Goal: Information Seeking & Learning: Learn about a topic

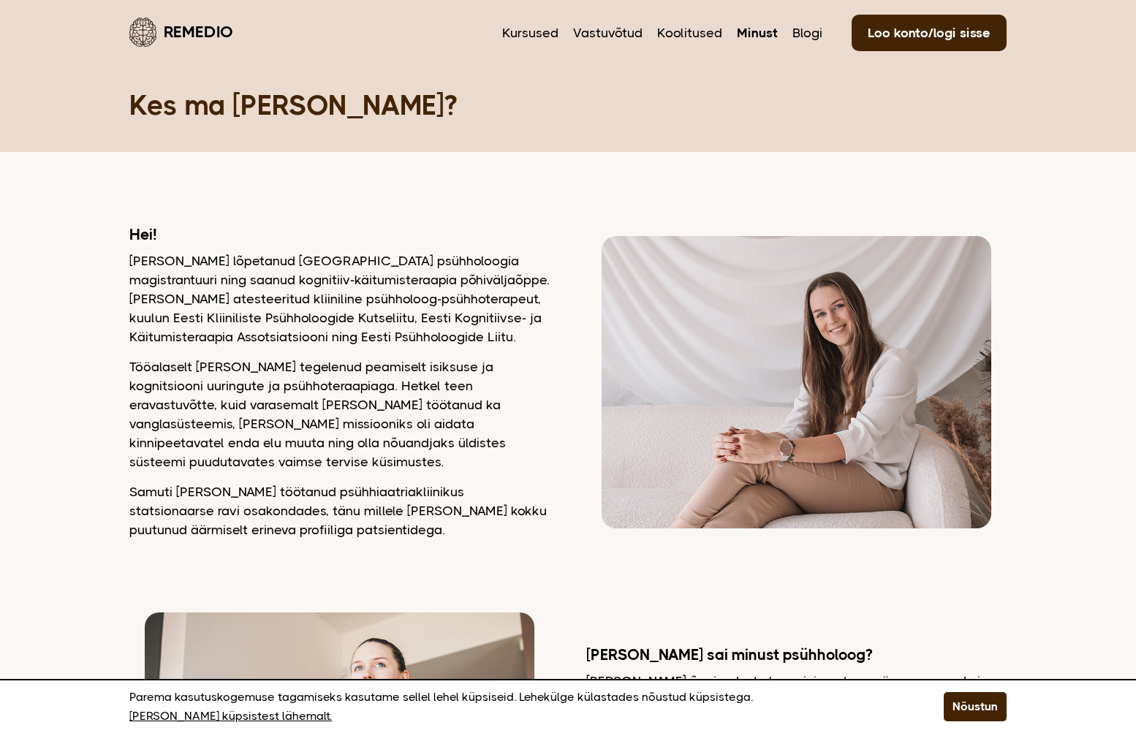
click at [295, 267] on p "Olen lõpetanud Tartu Ülikooli psühholoogia magistrantuuri ning saanud kognitiiv…" at bounding box center [339, 298] width 420 height 95
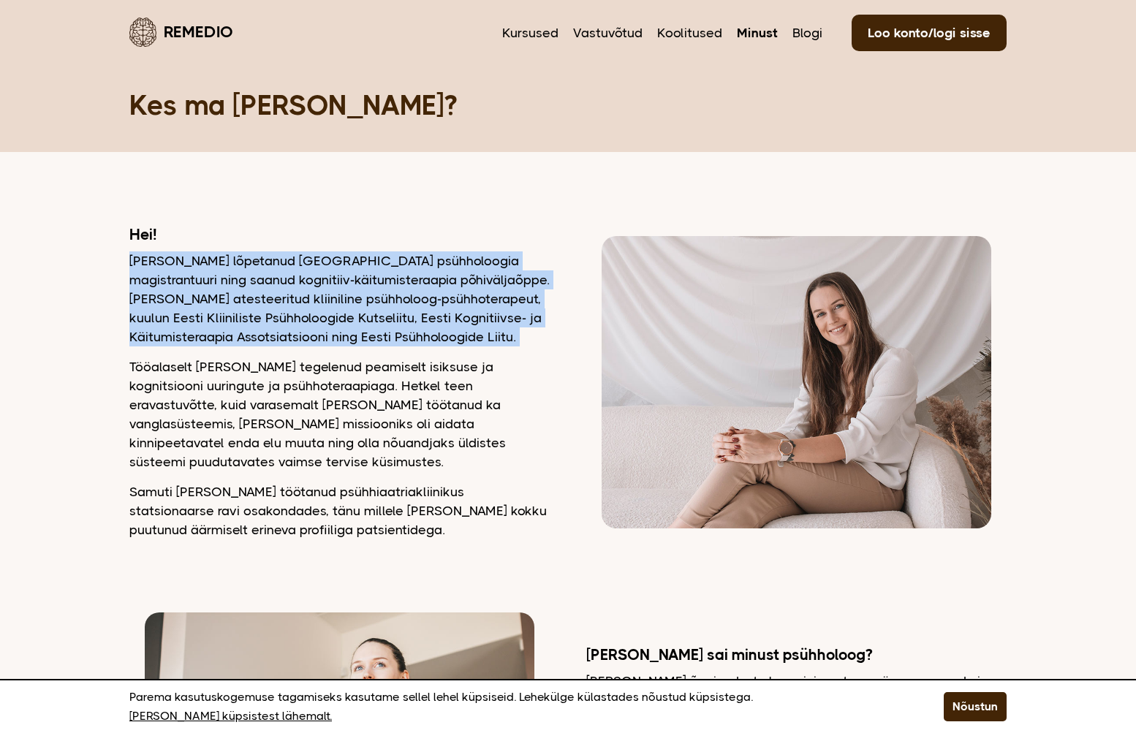
click at [297, 267] on p "Olen lõpetanud Tartu Ülikooli psühholoogia magistrantuuri ning saanud kognitiiv…" at bounding box center [339, 298] width 420 height 95
click at [305, 296] on p "Olen lõpetanud Tartu Ülikooli psühholoogia magistrantuuri ning saanud kognitiiv…" at bounding box center [339, 298] width 420 height 95
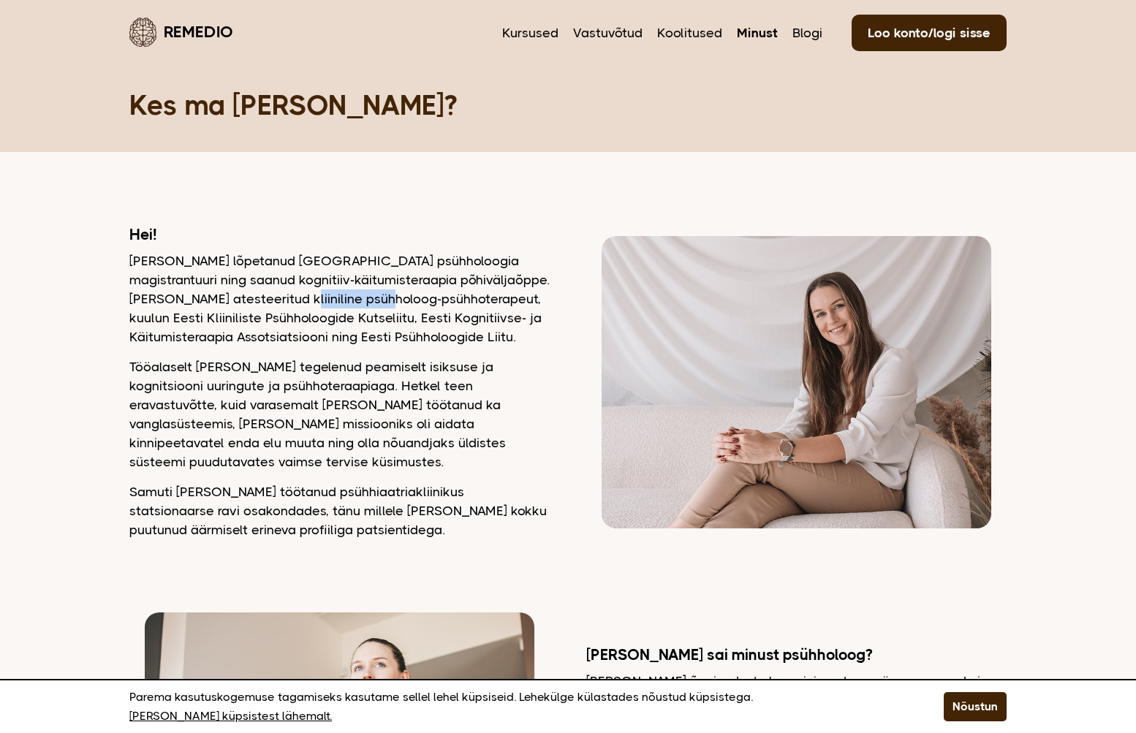
click at [305, 296] on p "Olen lõpetanud Tartu Ülikooli psühholoogia magistrantuuri ning saanud kognitiiv…" at bounding box center [339, 298] width 420 height 95
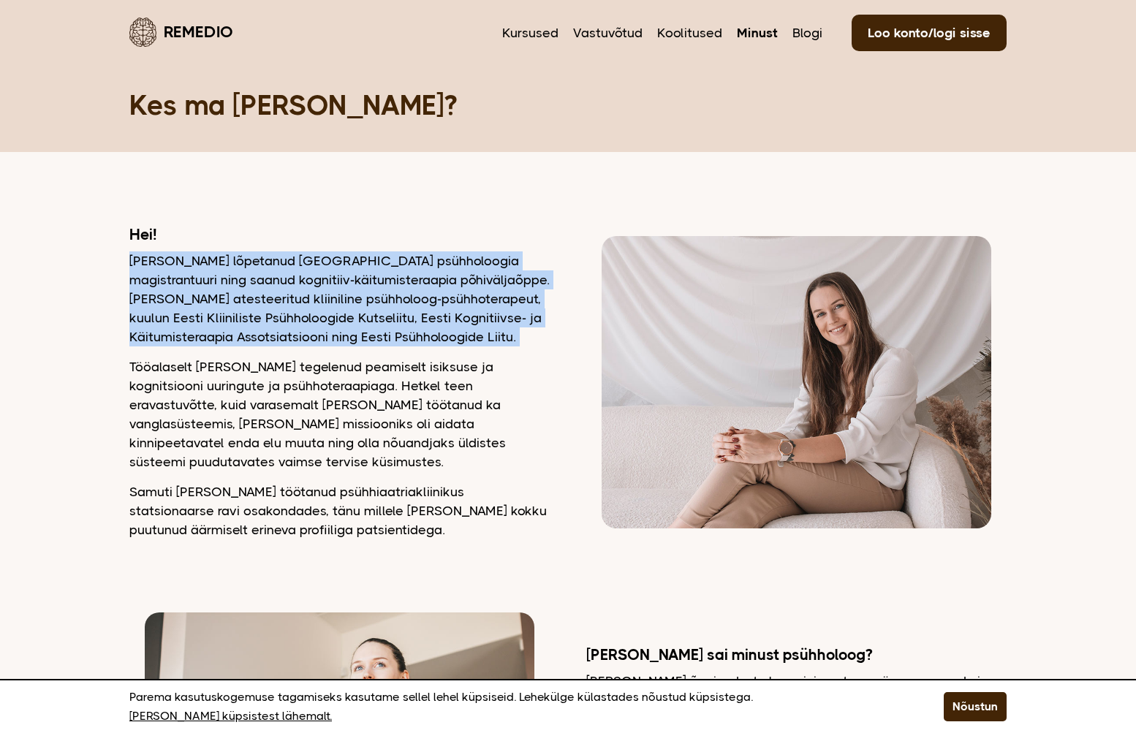
click at [305, 296] on p "Olen lõpetanud Tartu Ülikooli psühholoogia magistrantuuri ning saanud kognitiiv…" at bounding box center [339, 298] width 420 height 95
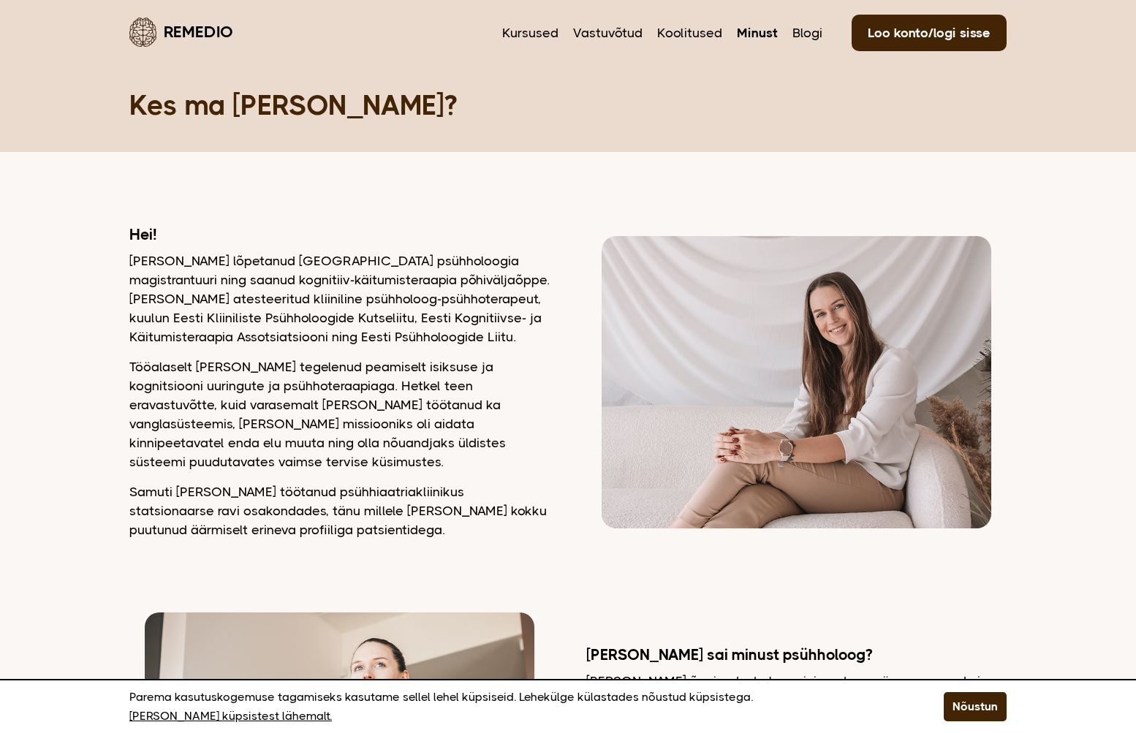
click at [309, 350] on div "Hei! Olen lõpetanud Tartu Ülikooli psühholoogia magistrantuuri ning saanud kogn…" at bounding box center [339, 382] width 420 height 314
click at [310, 350] on div "Hei! Olen lõpetanud Tartu Ülikooli psühholoogia magistrantuuri ning saanud kogn…" at bounding box center [339, 382] width 420 height 314
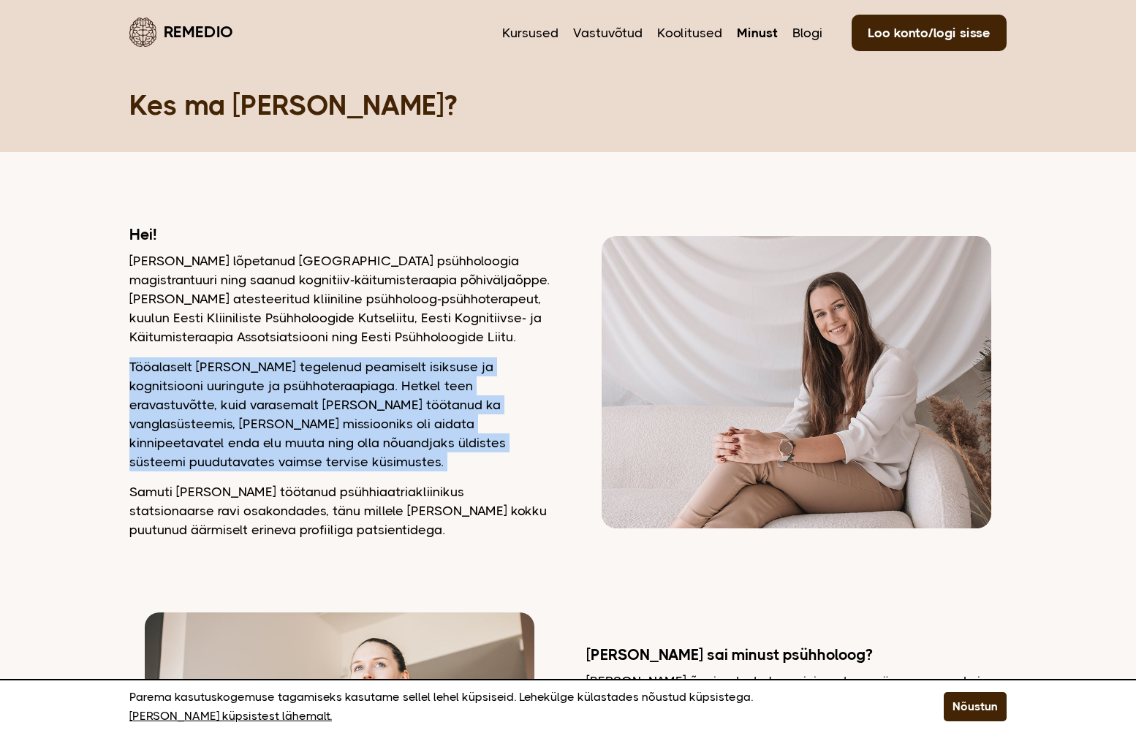
click at [310, 350] on div "Hei! Olen lõpetanud Tartu Ülikooli psühholoogia magistrantuuri ning saanud kogn…" at bounding box center [339, 382] width 420 height 314
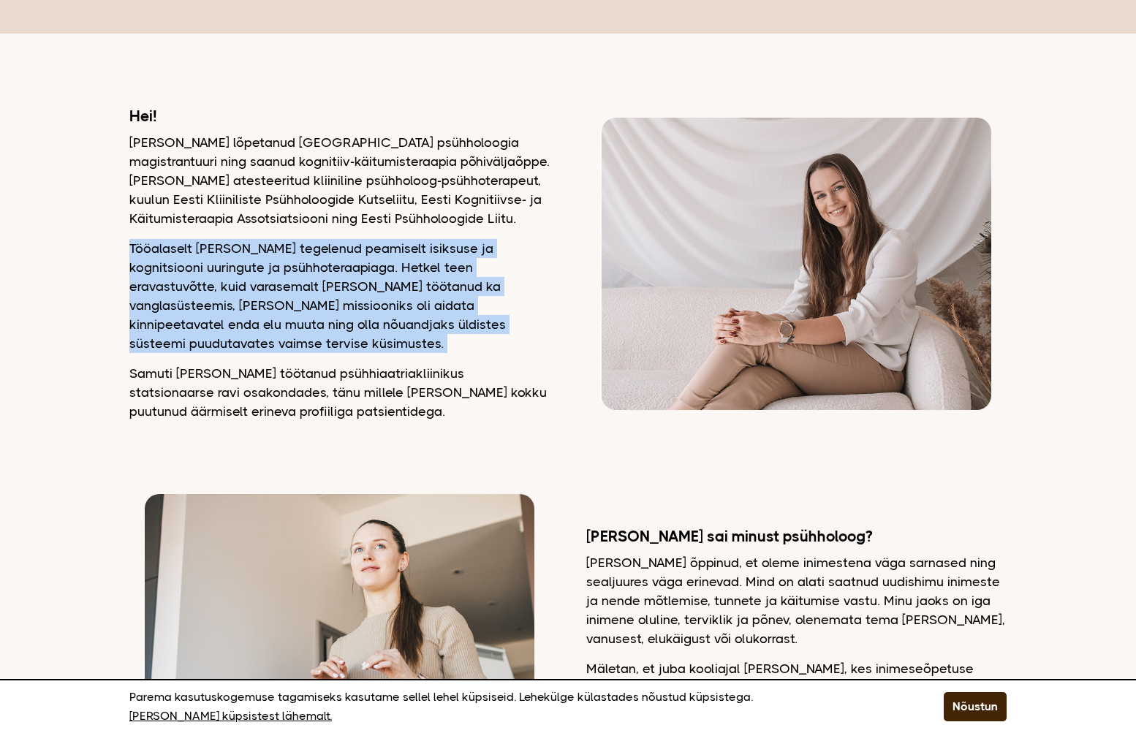
scroll to position [292, 0]
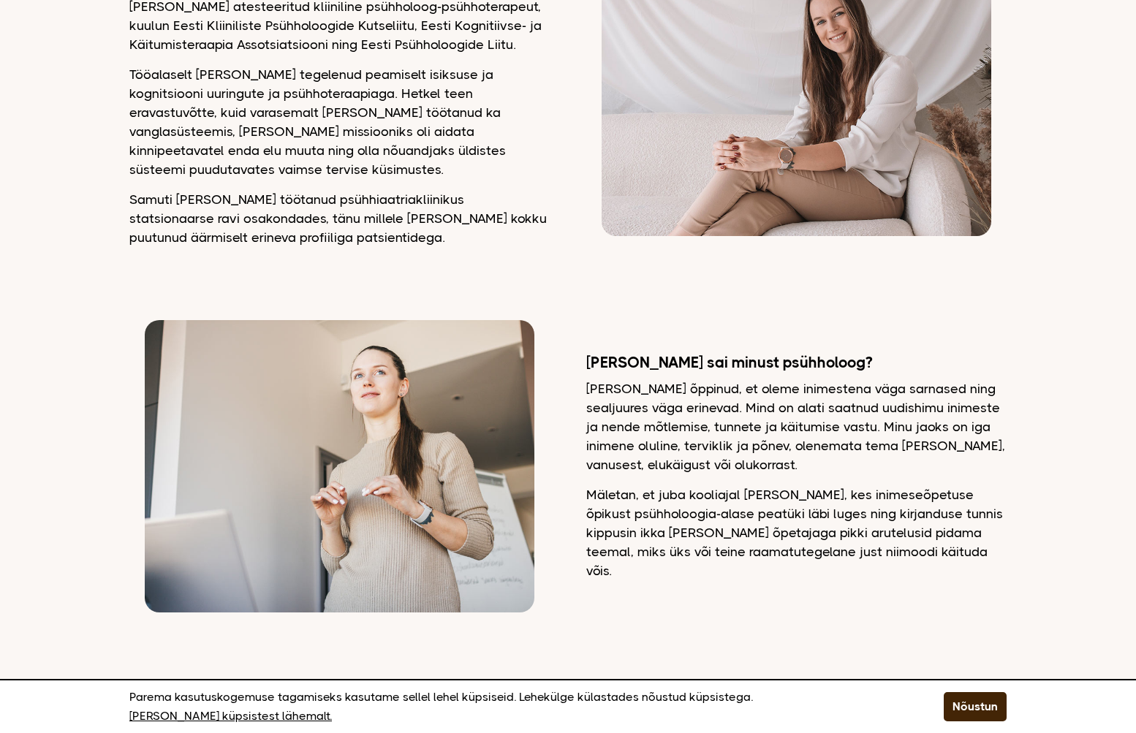
click at [629, 382] on p "Olen õppinud, et oleme inimestena väga sarnased ning sealjuures väga erinevad. …" at bounding box center [796, 426] width 420 height 95
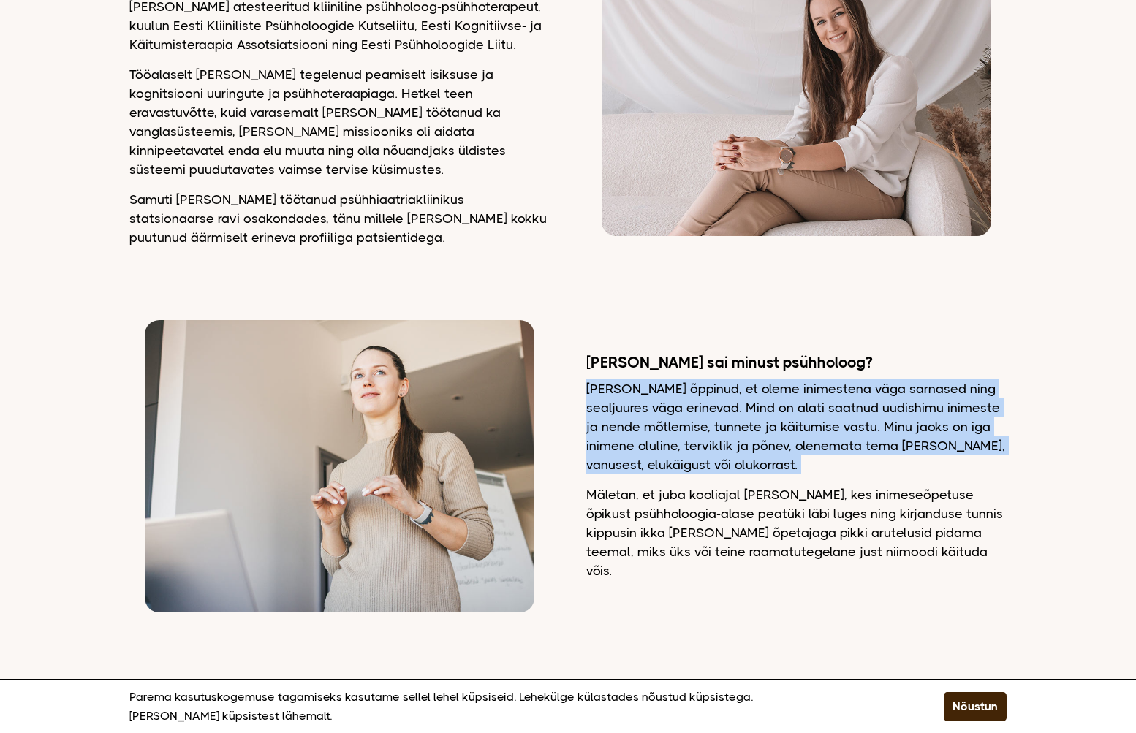
click at [629, 382] on p "Olen õppinud, et oleme inimestena väga sarnased ning sealjuures väga erinevad. …" at bounding box center [796, 426] width 420 height 95
click at [632, 420] on p "Olen õppinud, et oleme inimestena väga sarnased ning sealjuures väga erinevad. …" at bounding box center [796, 426] width 420 height 95
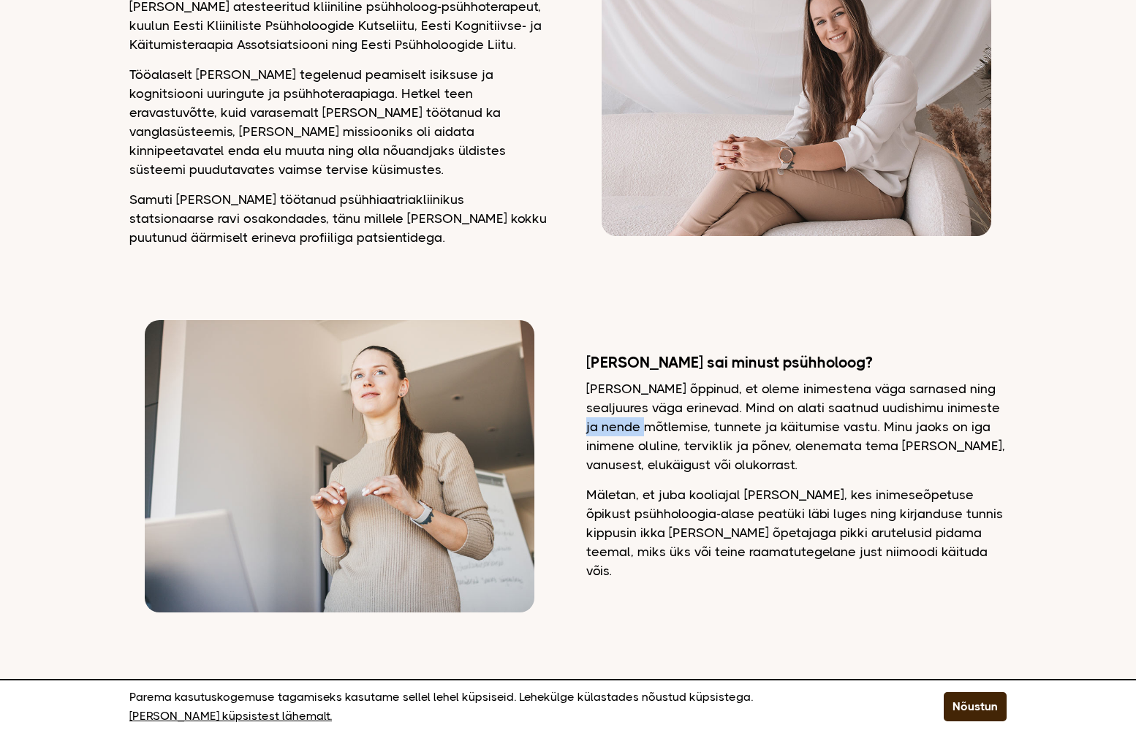
click at [633, 420] on p "Olen õppinud, et oleme inimestena väga sarnased ning sealjuures väga erinevad. …" at bounding box center [796, 426] width 420 height 95
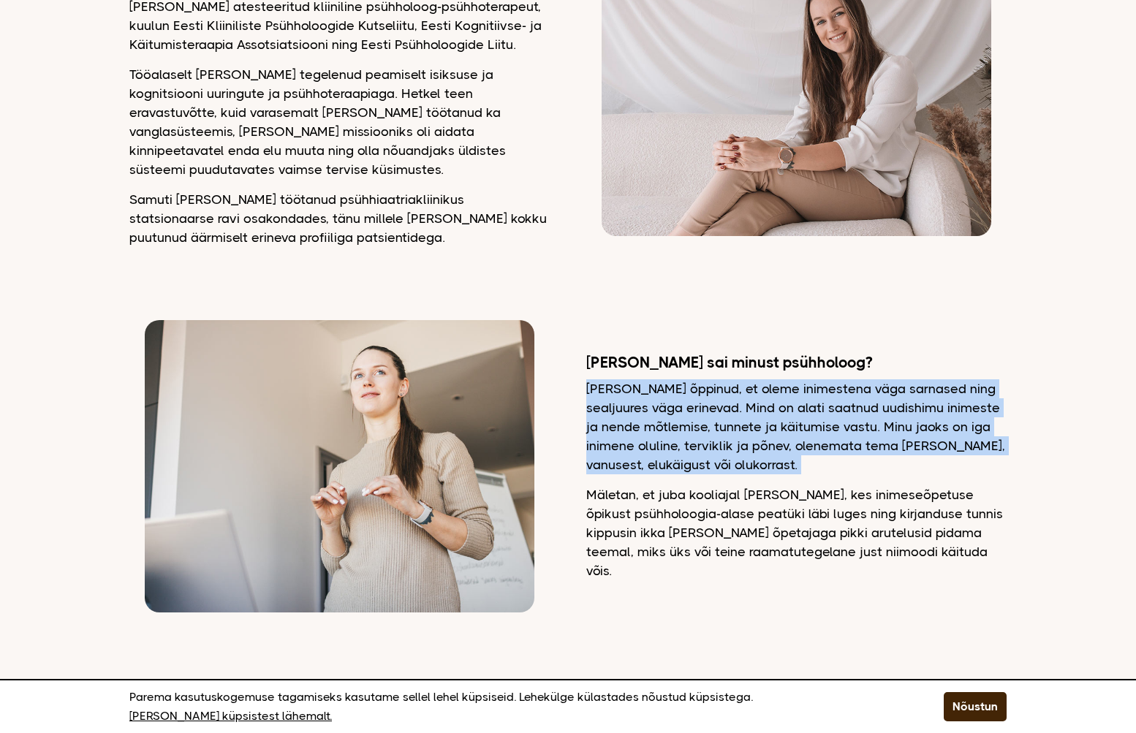
click at [633, 420] on p "Olen õppinud, et oleme inimestena väga sarnased ning sealjuures väga erinevad. …" at bounding box center [796, 426] width 420 height 95
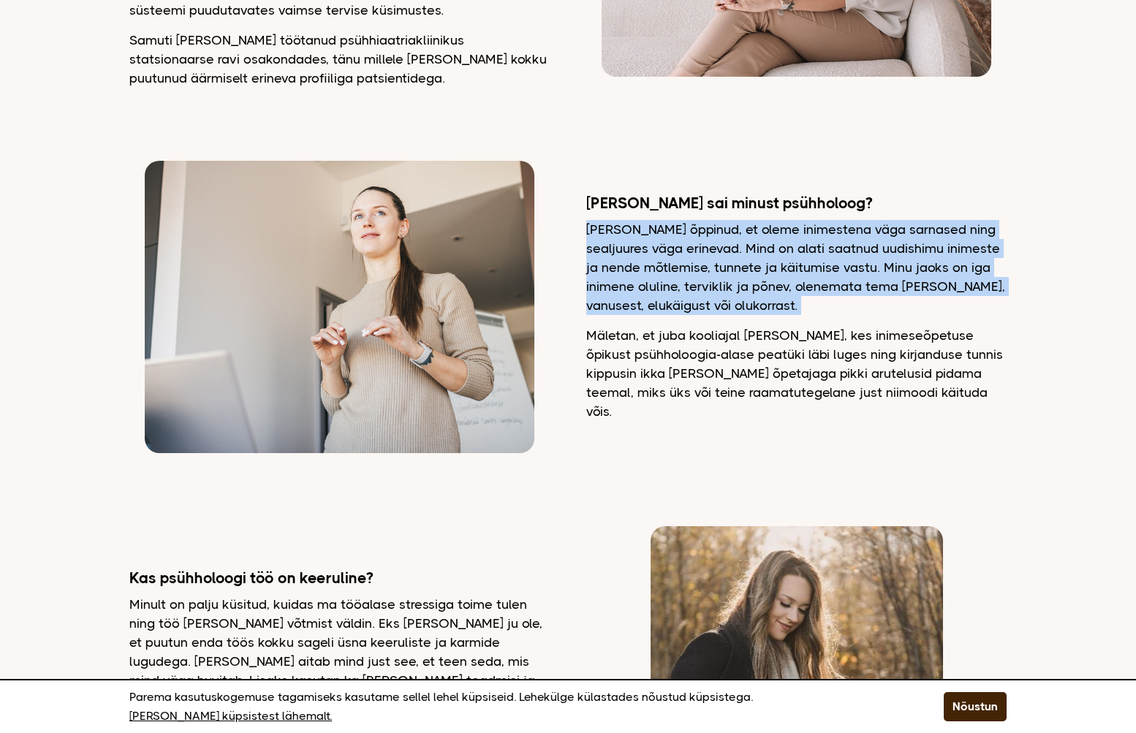
scroll to position [585, 0]
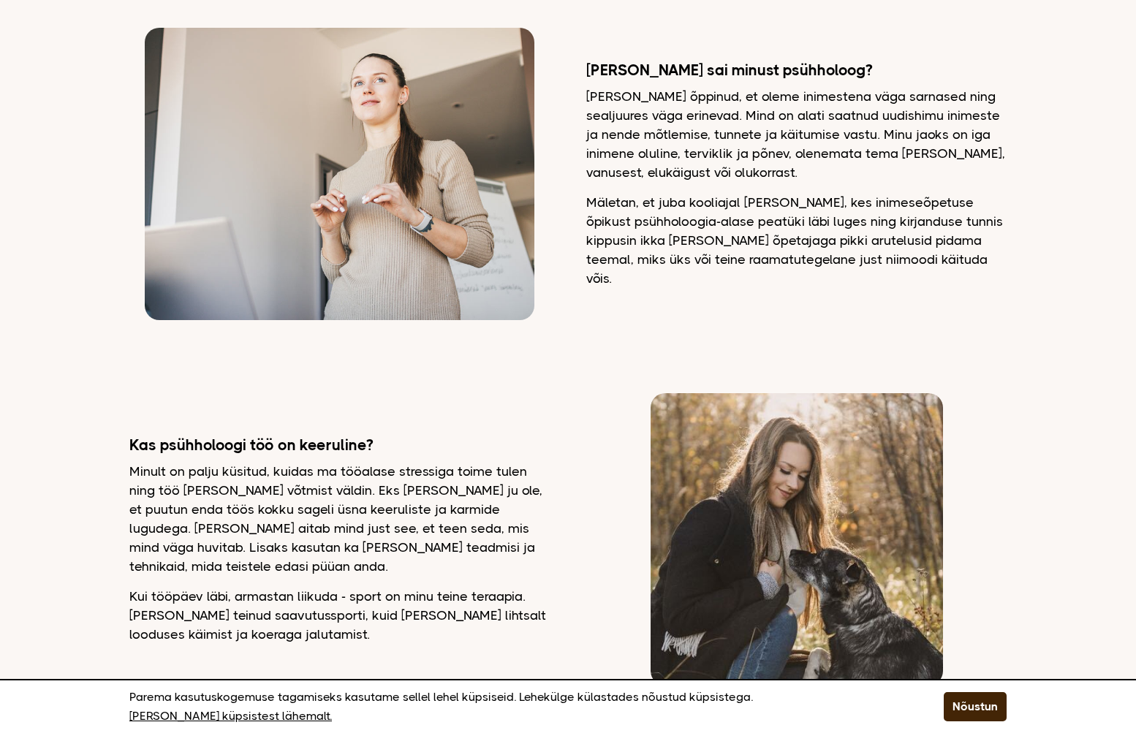
click at [365, 467] on p "Minult on palju küsitud, kuidas ma tööalase stressiga toime tulen ning töö koju…" at bounding box center [339, 519] width 420 height 114
click at [365, 465] on p "Minult on palju küsitud, kuidas ma tööalase stressiga toime tulen ning töö koju…" at bounding box center [339, 519] width 420 height 114
click at [343, 482] on p "Minult on palju küsitud, kuidas ma tööalase stressiga toime tulen ning töö koju…" at bounding box center [339, 519] width 420 height 114
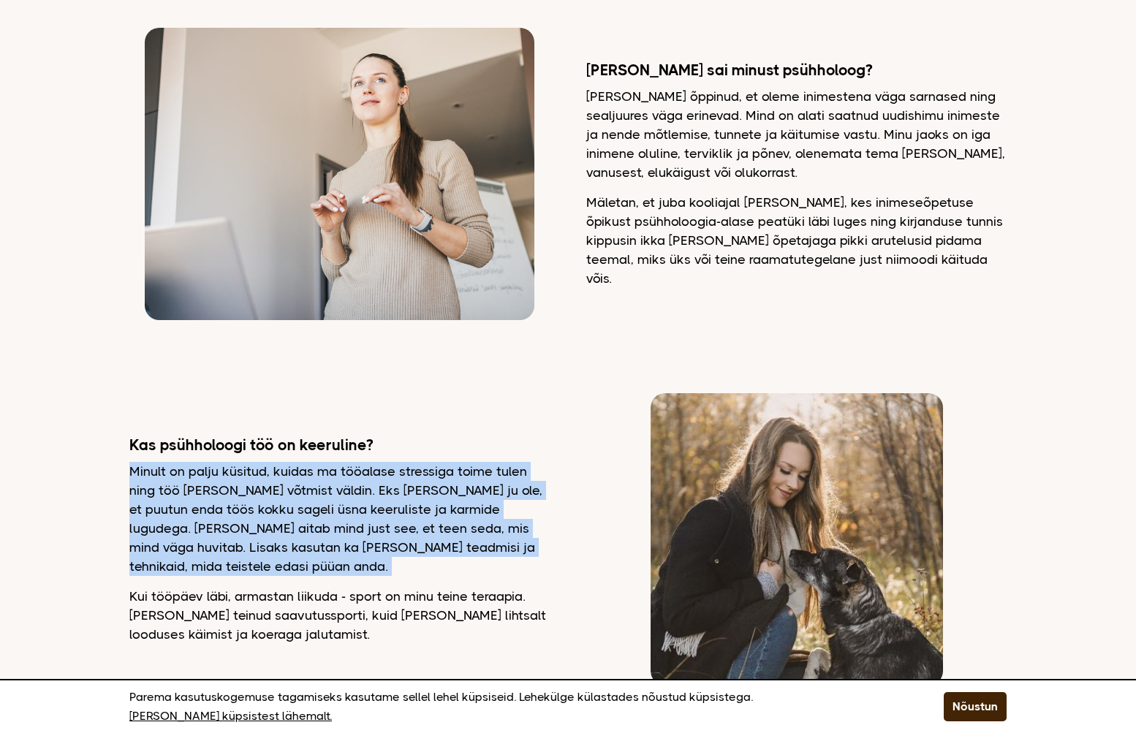
click at [343, 482] on p "Minult on palju küsitud, kuidas ma tööalase stressiga toime tulen ning töö koju…" at bounding box center [339, 519] width 420 height 114
click at [327, 483] on p "Minult on palju küsitud, kuidas ma tööalase stressiga toime tulen ning töö koju…" at bounding box center [339, 519] width 420 height 114
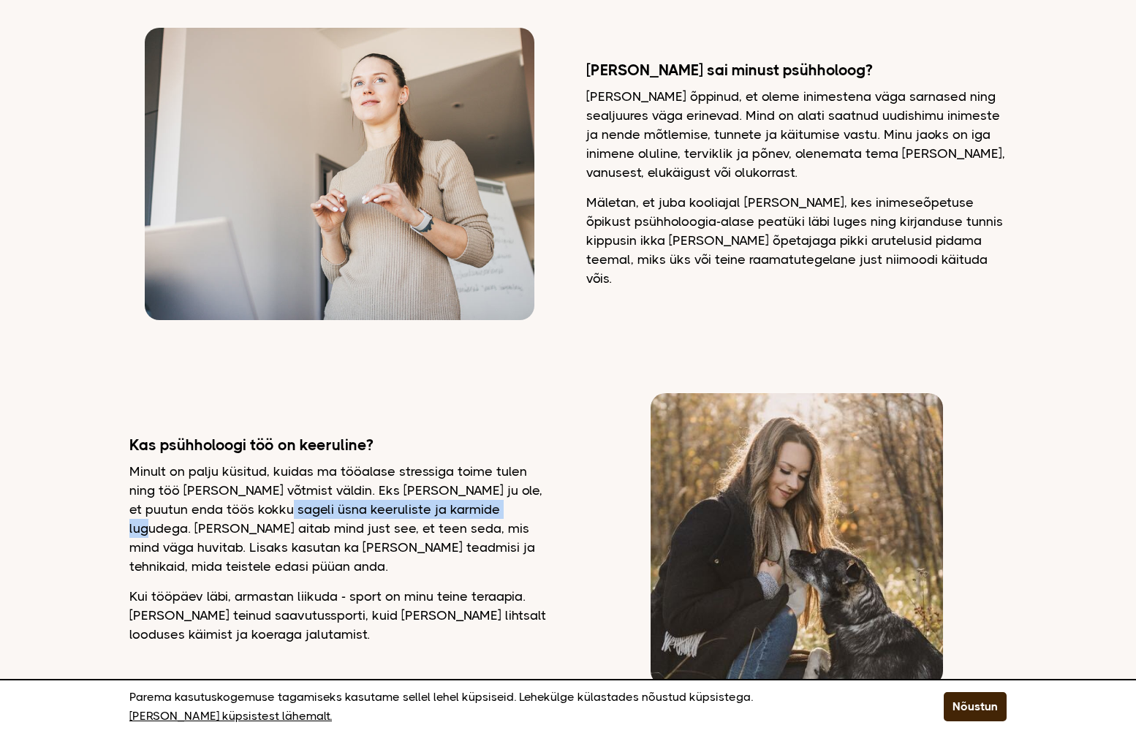
drag, startPoint x: 246, startPoint y: 495, endPoint x: 482, endPoint y: 494, distance: 236.1
click at [482, 494] on p "Minult on palju küsitud, kuidas ma tööalase stressiga toime tulen ning töö koju…" at bounding box center [339, 519] width 420 height 114
click at [366, 513] on p "Minult on palju küsitud, kuidas ma tööalase stressiga toime tulen ning töö koju…" at bounding box center [339, 519] width 420 height 114
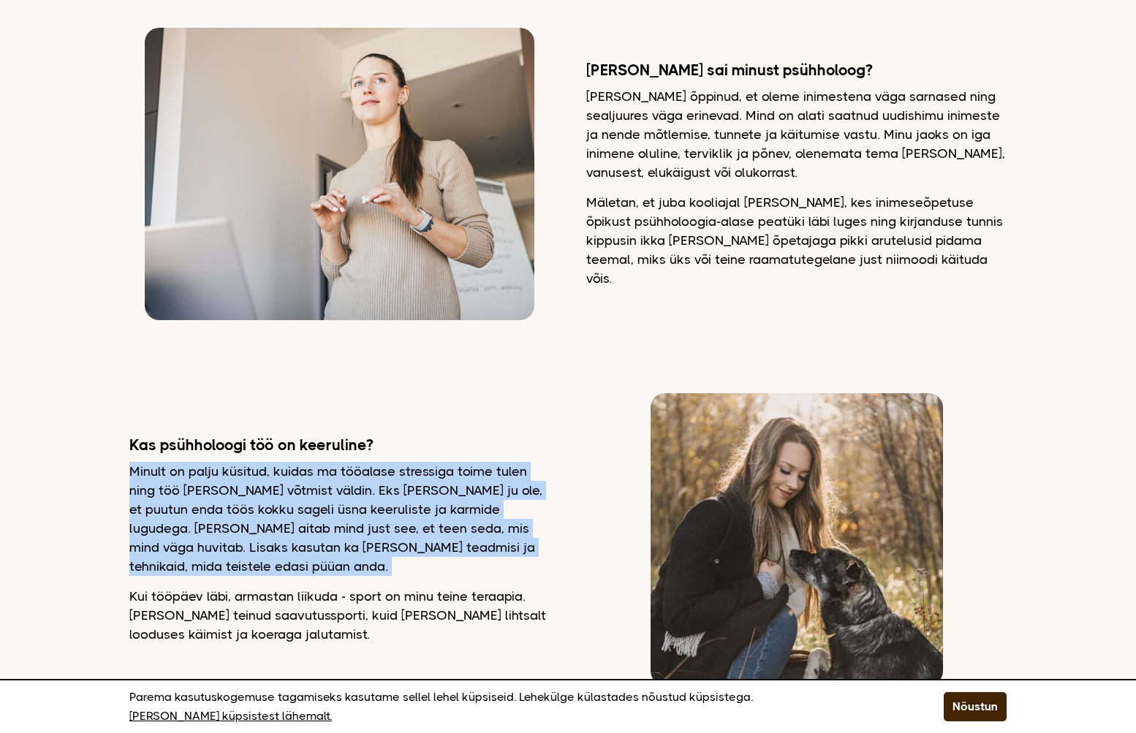
click at [366, 513] on p "Minult on palju küsitud, kuidas ma tööalase stressiga toime tulen ning töö koju…" at bounding box center [339, 519] width 420 height 114
click at [361, 472] on p "Minult on palju küsitud, kuidas ma tööalase stressiga toime tulen ning töö koju…" at bounding box center [339, 519] width 420 height 114
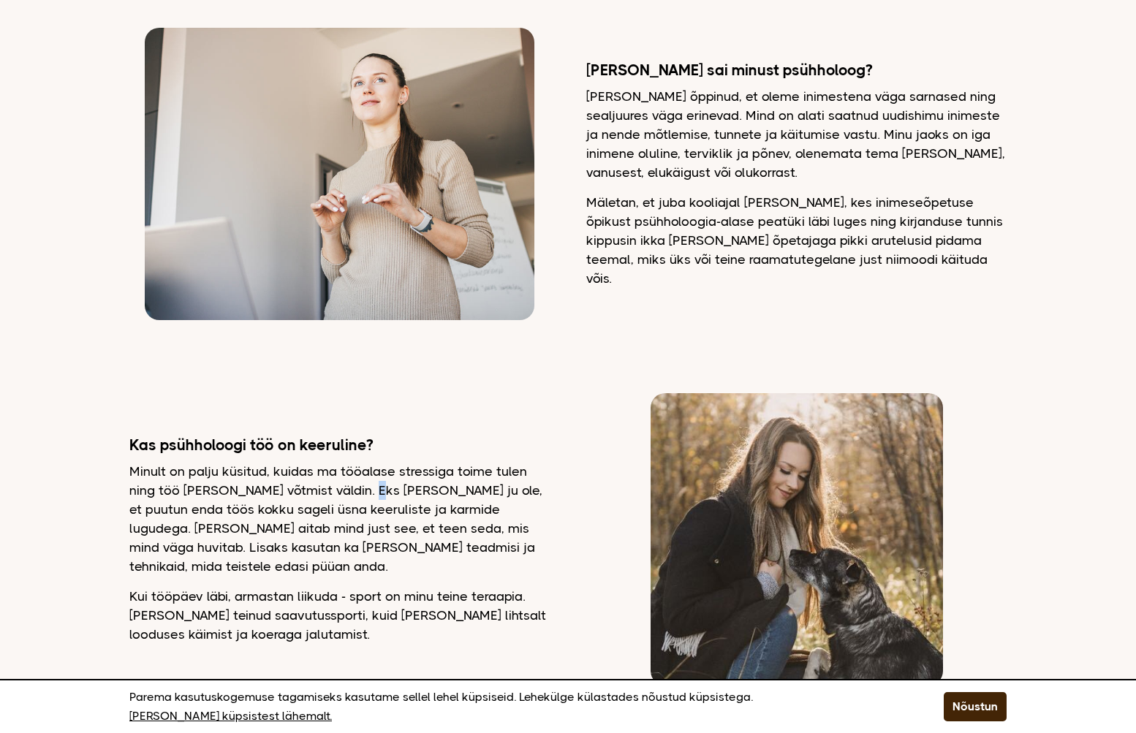
click at [361, 472] on p "Minult on palju küsitud, kuidas ma tööalase stressiga toime tulen ning töö koju…" at bounding box center [339, 519] width 420 height 114
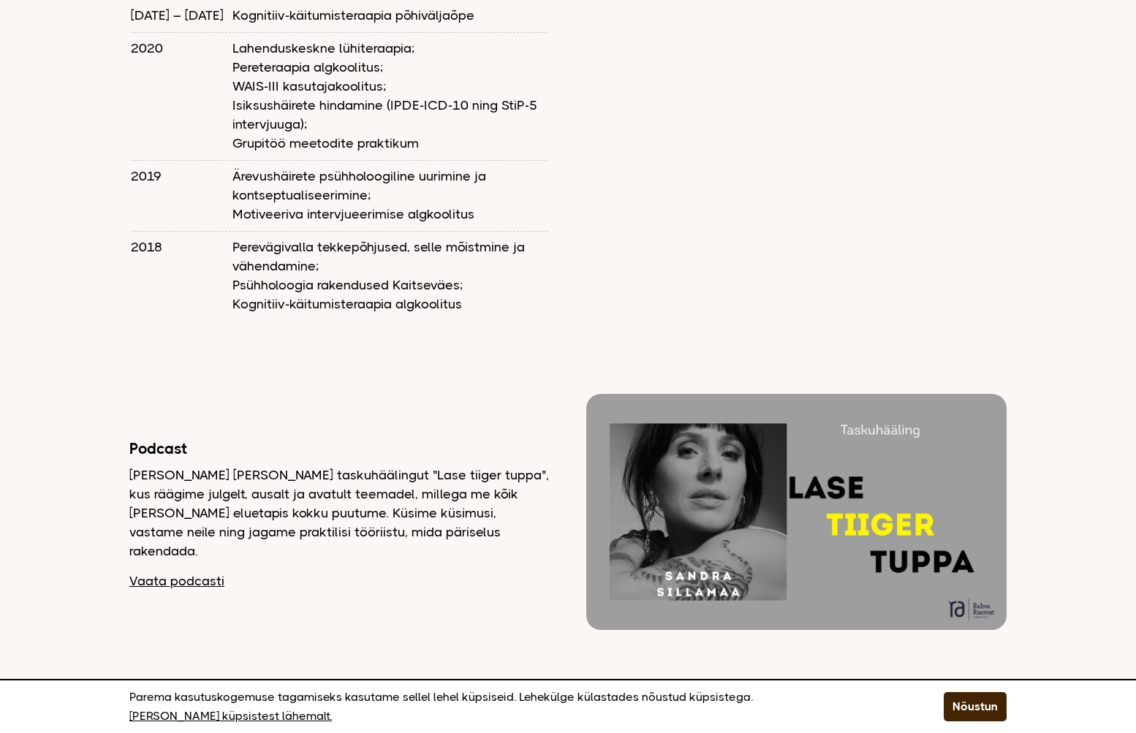
scroll to position [2046, 0]
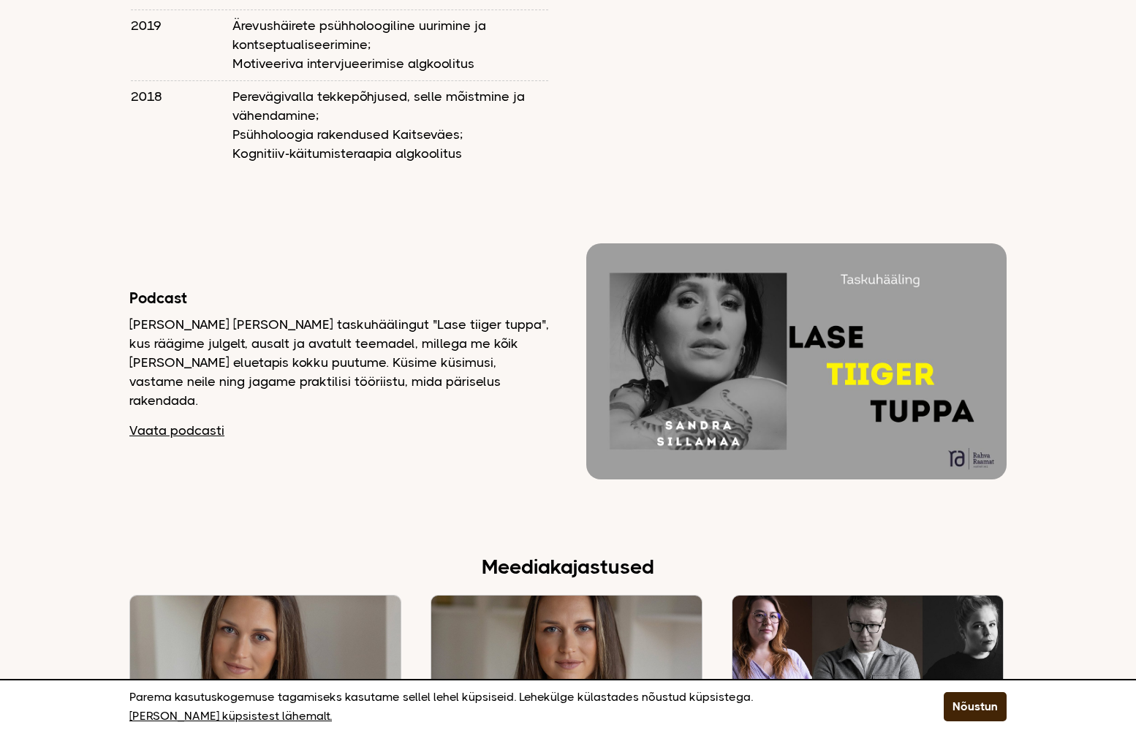
click at [276, 315] on p "Teeme Sandra Sillamaaga koos taskuhäälingut "Lase tiiger tuppa", kus räägime ju…" at bounding box center [339, 362] width 420 height 95
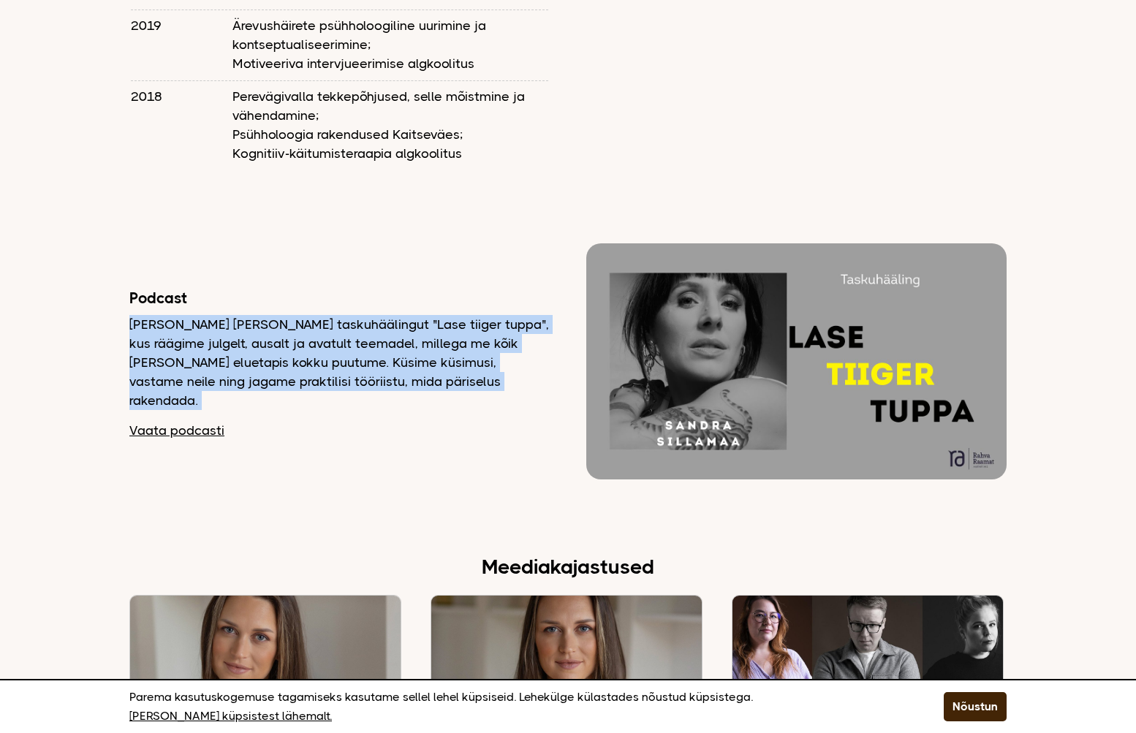
click at [276, 315] on p "Teeme Sandra Sillamaaga koos taskuhäälingut "Lase tiiger tuppa", kus räägime ju…" at bounding box center [339, 362] width 420 height 95
click at [279, 315] on p "Teeme Sandra Sillamaaga koos taskuhäälingut "Lase tiiger tuppa", kus räägime ju…" at bounding box center [339, 362] width 420 height 95
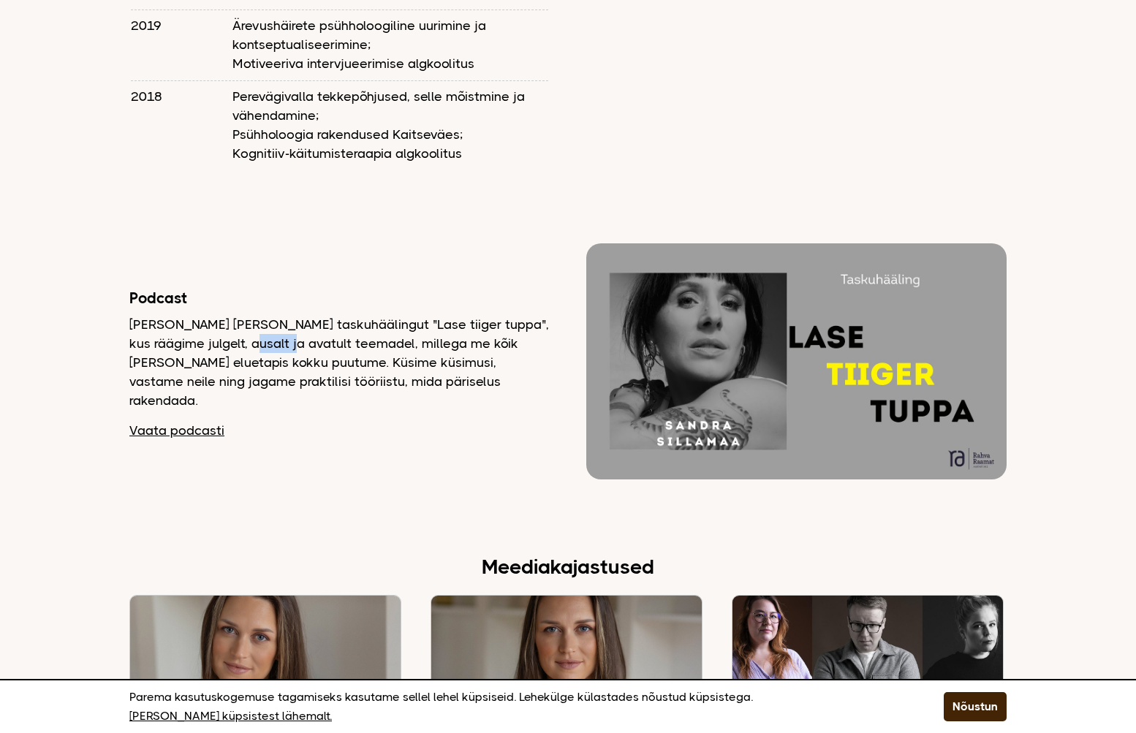
click at [279, 315] on p "Teeme Sandra Sillamaaga koos taskuhäälingut "Lase tiiger tuppa", kus räägime ju…" at bounding box center [339, 362] width 420 height 95
click at [278, 315] on p "Teeme Sandra Sillamaaga koos taskuhäälingut "Lase tiiger tuppa", kus räägime ju…" at bounding box center [339, 362] width 420 height 95
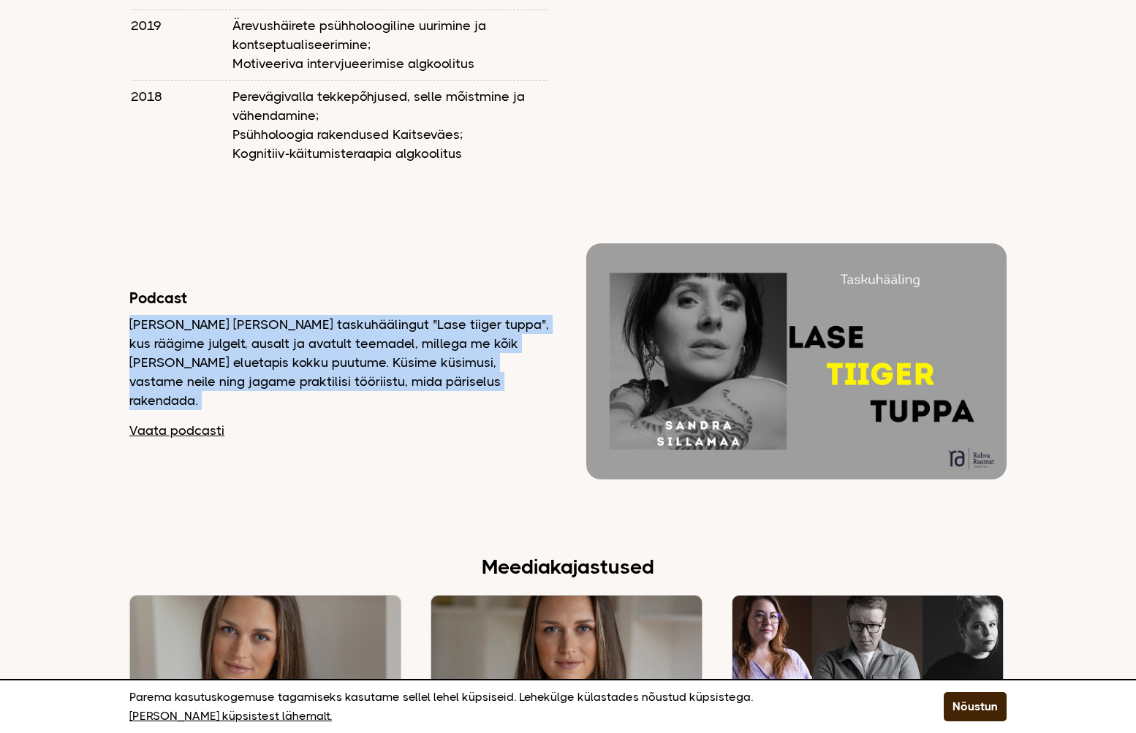
click at [278, 315] on p "Teeme Sandra Sillamaaga koos taskuhäälingut "Lase tiiger tuppa", kus räägime ju…" at bounding box center [339, 362] width 420 height 95
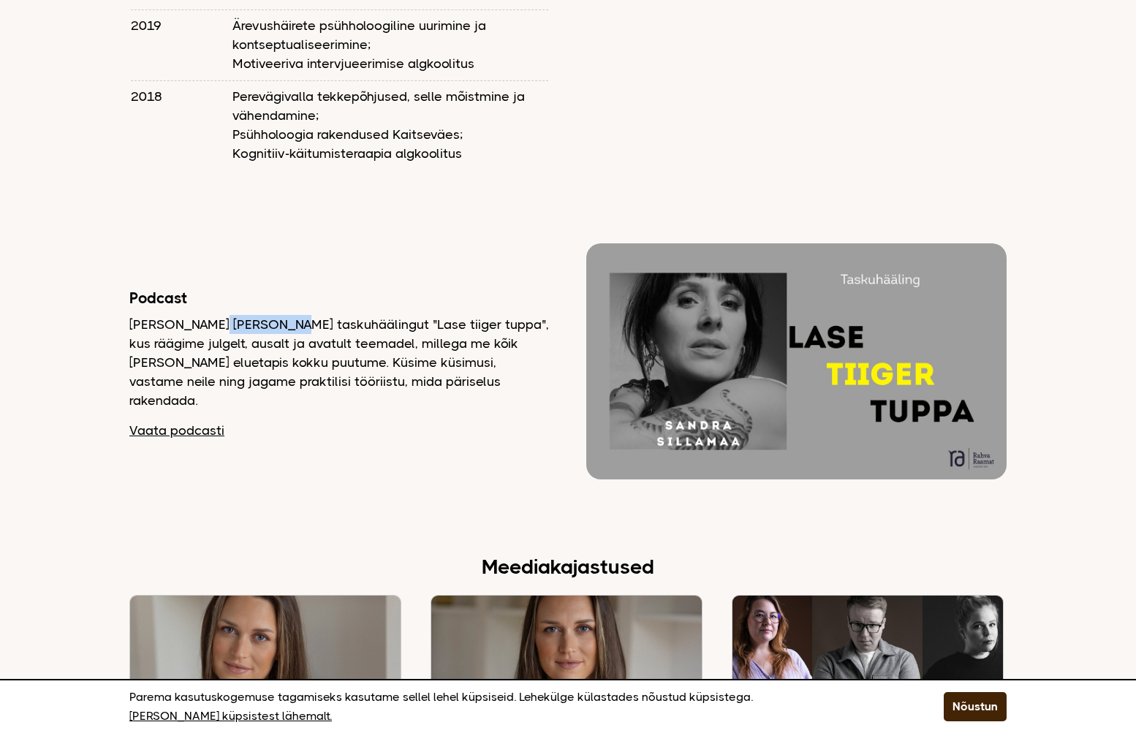
click at [278, 315] on p "Teeme Sandra Sillamaaga koos taskuhäälingut "Lase tiiger tuppa", kus räägime ju…" at bounding box center [339, 362] width 420 height 95
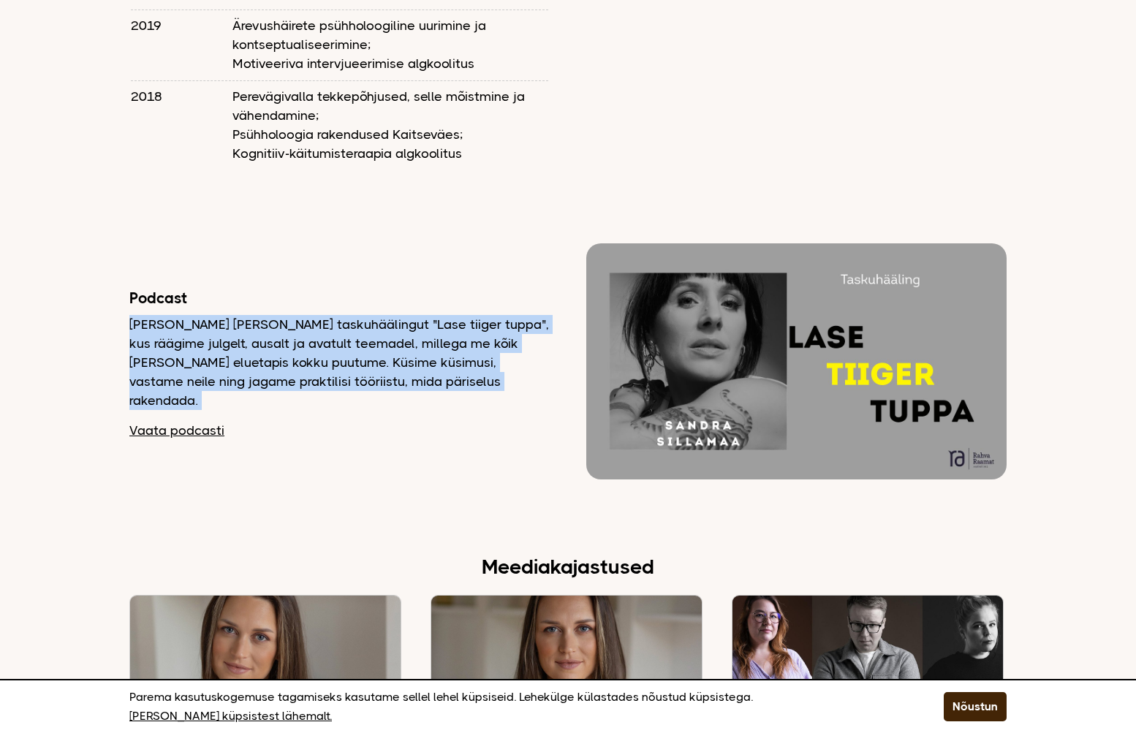
click at [278, 315] on p "Teeme Sandra Sillamaaga koos taskuhäälingut "Lase tiiger tuppa", kus räägime ju…" at bounding box center [339, 362] width 420 height 95
click at [292, 322] on p "Teeme Sandra Sillamaaga koos taskuhäälingut "Lase tiiger tuppa", kus räägime ju…" at bounding box center [339, 362] width 420 height 95
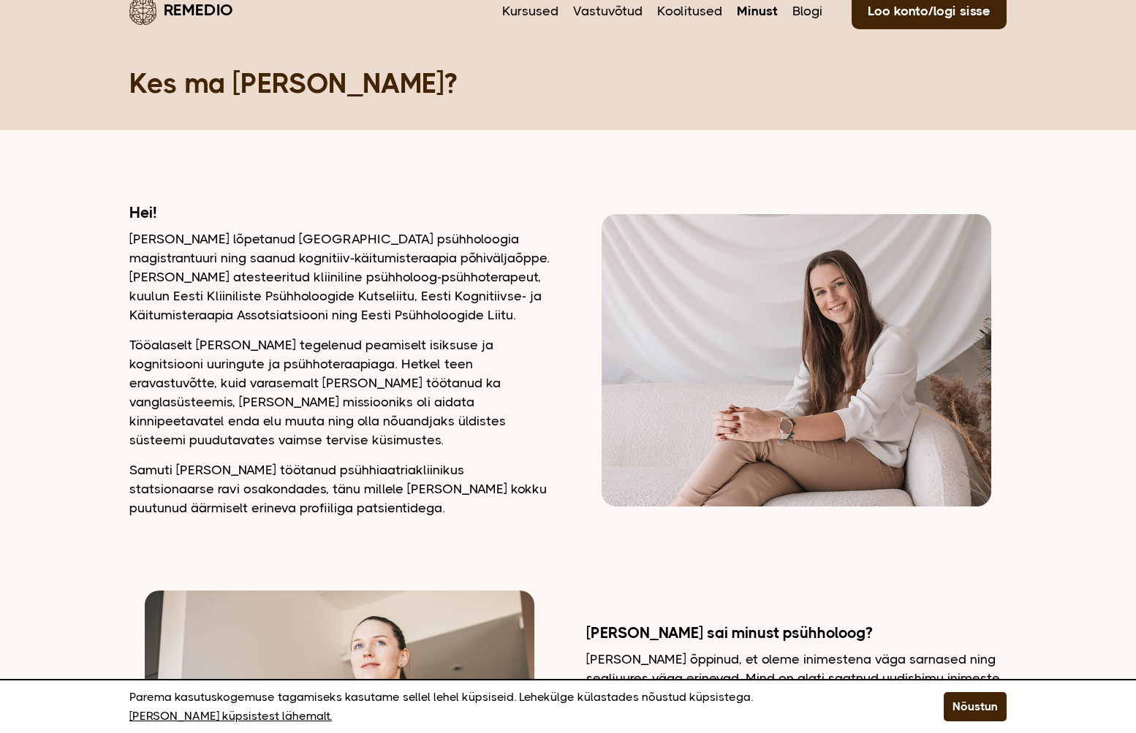
scroll to position [0, 0]
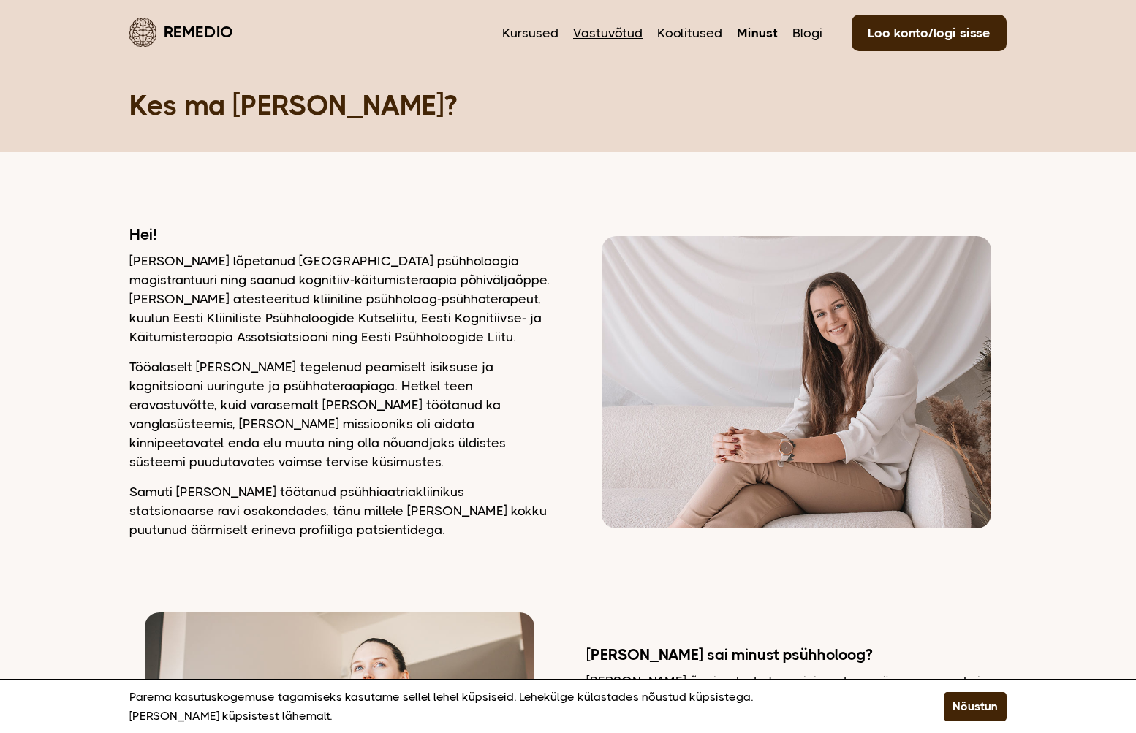
click at [616, 23] on link "Vastuvõtud" at bounding box center [607, 32] width 69 height 19
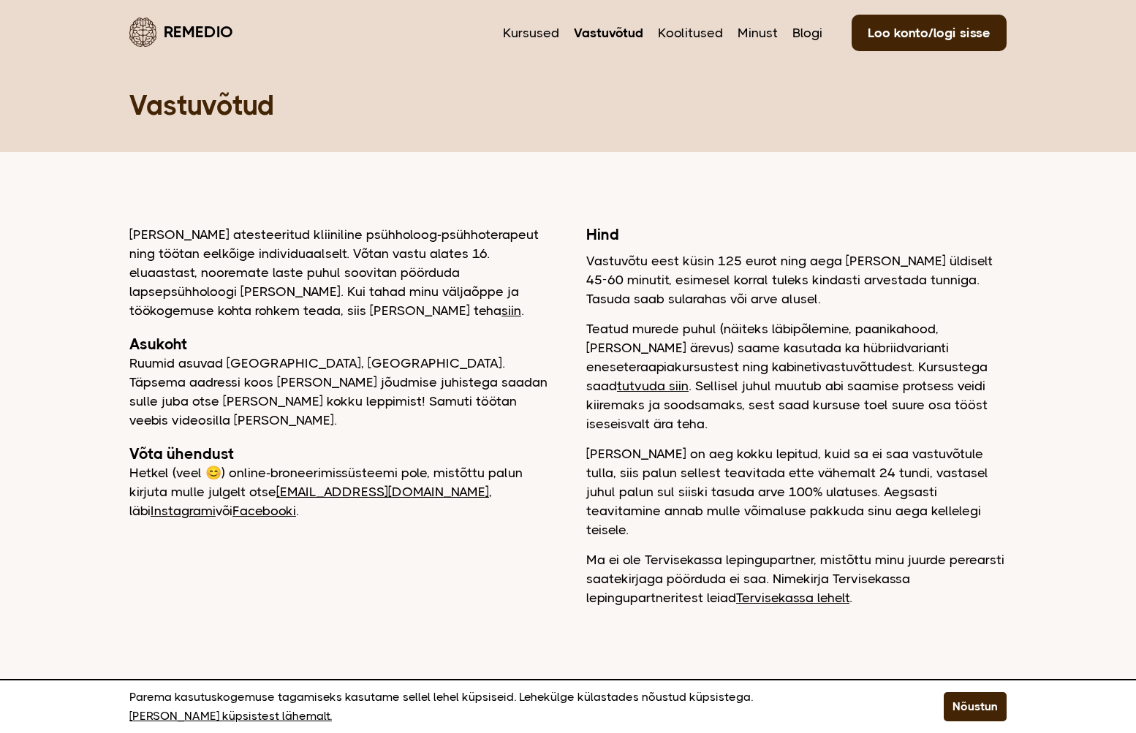
click at [384, 238] on p "[PERSON_NAME] atesteeritud kliiniline psühholoog-psühhoterapeut ning töötan eel…" at bounding box center [339, 272] width 420 height 95
click at [395, 206] on main "Remedio Kursused Vastuvõtud Koolitused Minust Blogi Loo konto/logi sisse Vastuv…" at bounding box center [568, 340] width 1136 height 680
click at [257, 463] on p "Hetkel (veel 😊) online-broneerimissüsteemi pole, mistõttu palun kirjuta mulle j…" at bounding box center [339, 491] width 420 height 57
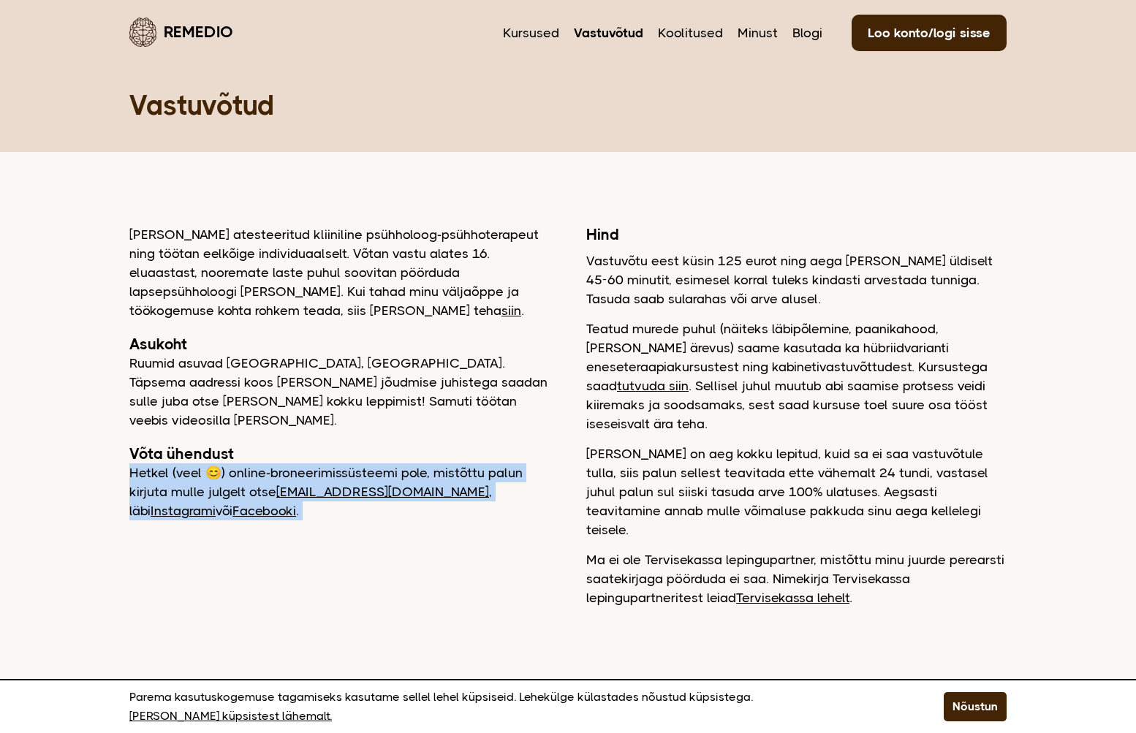
click at [257, 463] on p "Hetkel (veel 😊) online-broneerimissüsteemi pole, mistõttu palun kirjuta mulle j…" at bounding box center [339, 491] width 420 height 57
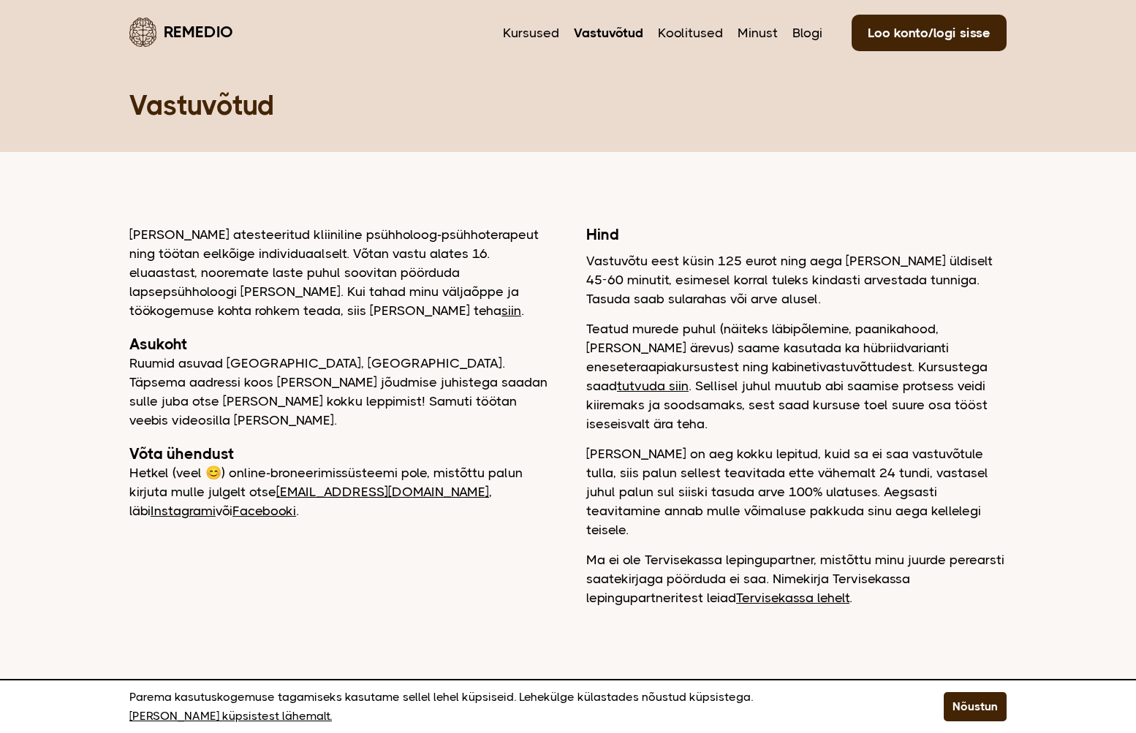
click at [264, 373] on p "Ruumid asuvad [GEOGRAPHIC_DATA], [GEOGRAPHIC_DATA]. Täpsema aadressi koos [PERS…" at bounding box center [339, 392] width 420 height 76
click at [265, 373] on p "Ruumid asuvad [GEOGRAPHIC_DATA], [GEOGRAPHIC_DATA]. Täpsema aadressi koos [PERS…" at bounding box center [339, 392] width 420 height 76
click at [272, 391] on p "Ruumid asuvad [GEOGRAPHIC_DATA], [GEOGRAPHIC_DATA]. Täpsema aadressi koos [PERS…" at bounding box center [339, 392] width 420 height 76
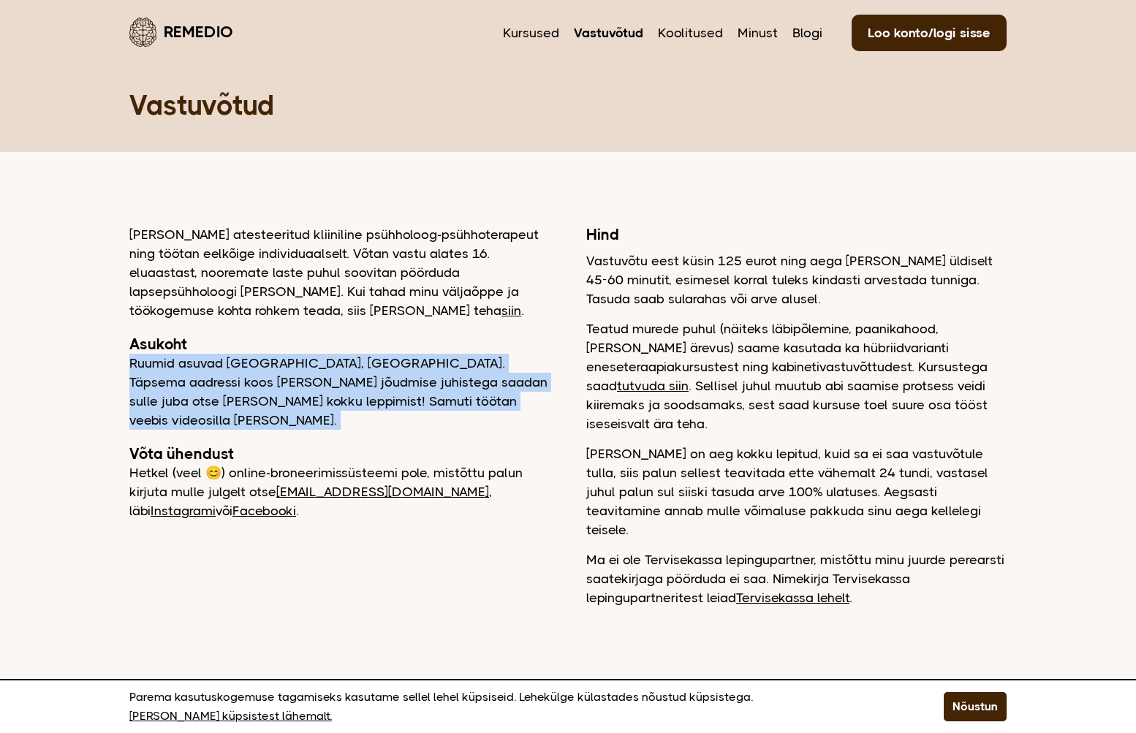
click at [272, 391] on p "Ruumid asuvad [GEOGRAPHIC_DATA], [GEOGRAPHIC_DATA]. Täpsema aadressi koos [PERS…" at bounding box center [339, 392] width 420 height 76
click at [346, 376] on p "Ruumid asuvad [GEOGRAPHIC_DATA], [GEOGRAPHIC_DATA]. Täpsema aadressi koos [PERS…" at bounding box center [339, 392] width 420 height 76
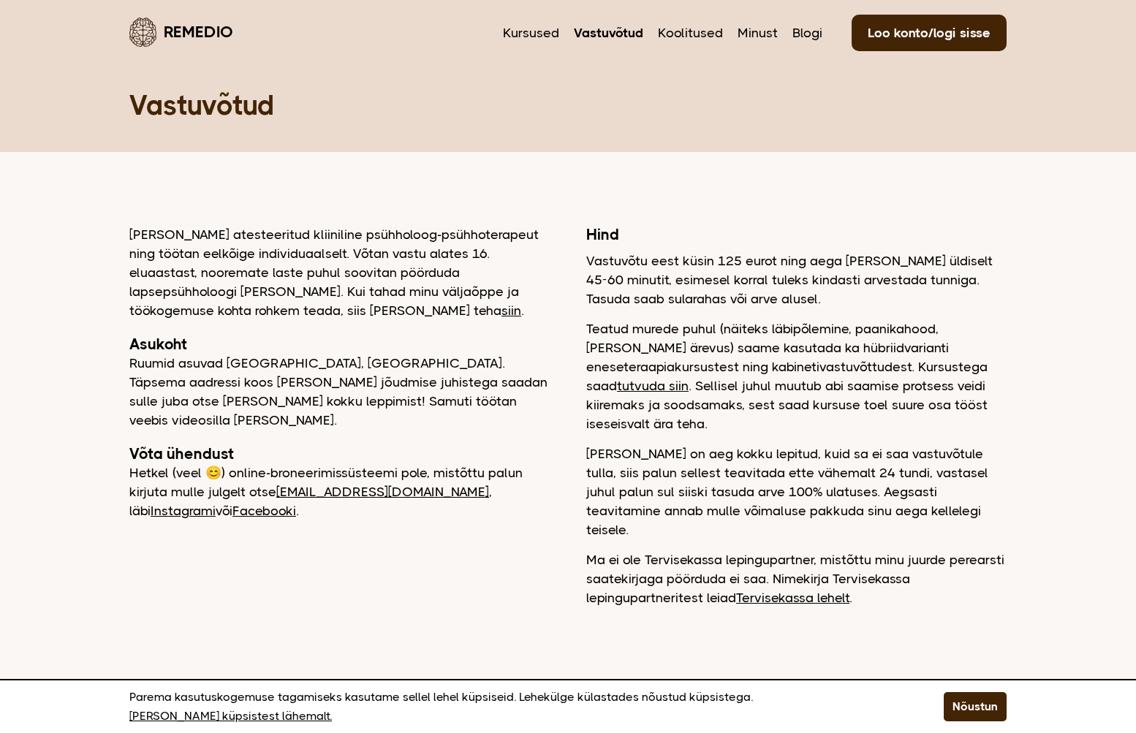
click at [713, 262] on p "Vastuvõtu eest küsin 125 eurot ning aega [PERSON_NAME] üldiselt 45-60 minutit, …" at bounding box center [796, 279] width 420 height 57
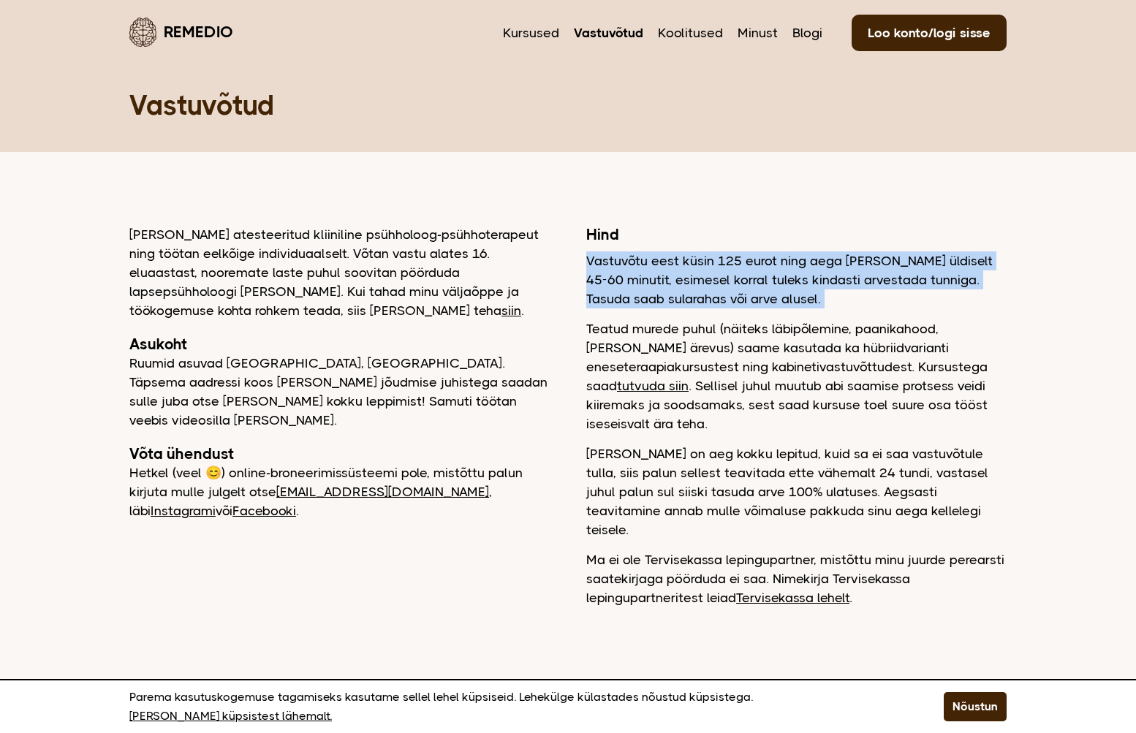
click at [713, 262] on p "Vastuvõtu eest küsin 125 eurot ning aega [PERSON_NAME] üldiselt 45-60 minutit, …" at bounding box center [796, 279] width 420 height 57
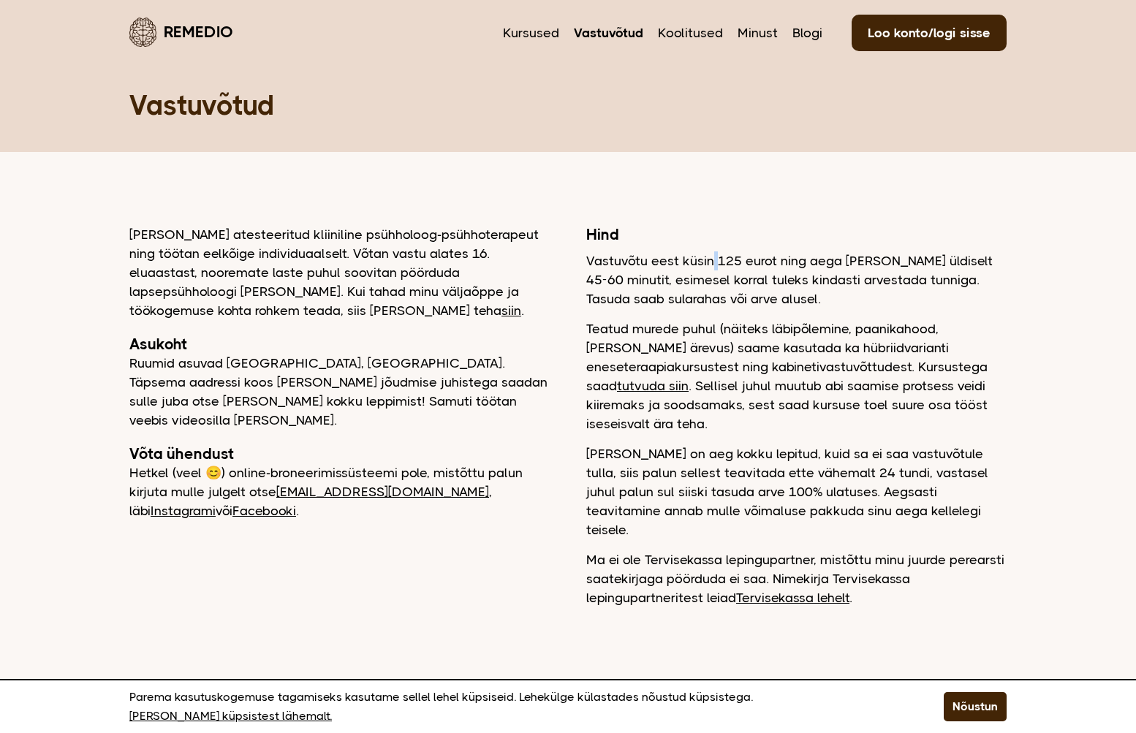
click at [713, 262] on p "Vastuvõtu eest küsin 125 eurot ning aega [PERSON_NAME] üldiselt 45-60 minutit, …" at bounding box center [796, 279] width 420 height 57
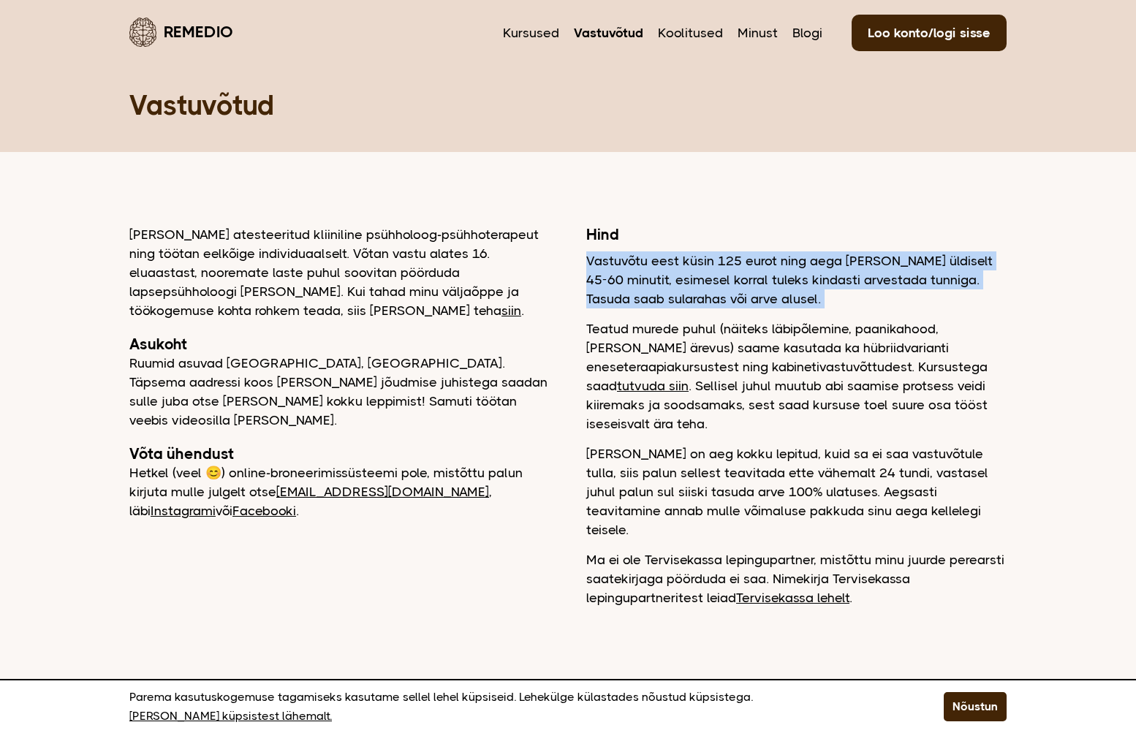
click at [714, 262] on p "Vastuvõtu eest küsin 125 eurot ning aega [PERSON_NAME] üldiselt 45-60 minutit, …" at bounding box center [796, 279] width 420 height 57
click at [732, 260] on p "Vastuvõtu eest küsin 125 eurot ning aega [PERSON_NAME] üldiselt 45-60 minutit, …" at bounding box center [796, 279] width 420 height 57
click at [764, 262] on p "Vastuvõtu eest küsin 125 eurot ning aega [PERSON_NAME] üldiselt 45-60 minutit, …" at bounding box center [796, 279] width 420 height 57
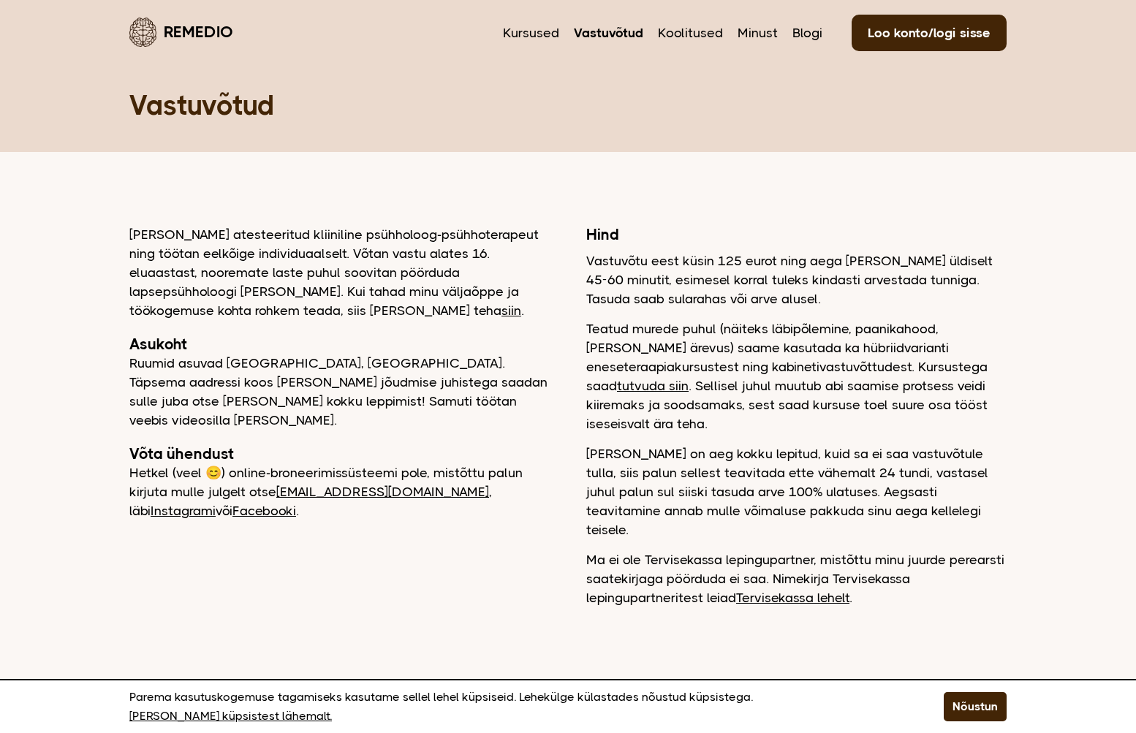
click at [826, 258] on p "Vastuvõtu eest küsin 125 eurot ning aega [PERSON_NAME] üldiselt 45-60 minutit, …" at bounding box center [796, 279] width 420 height 57
click at [792, 267] on p "Vastuvõtu eest küsin 125 eurot ning aega [PERSON_NAME] üldiselt 45-60 minutit, …" at bounding box center [796, 279] width 420 height 57
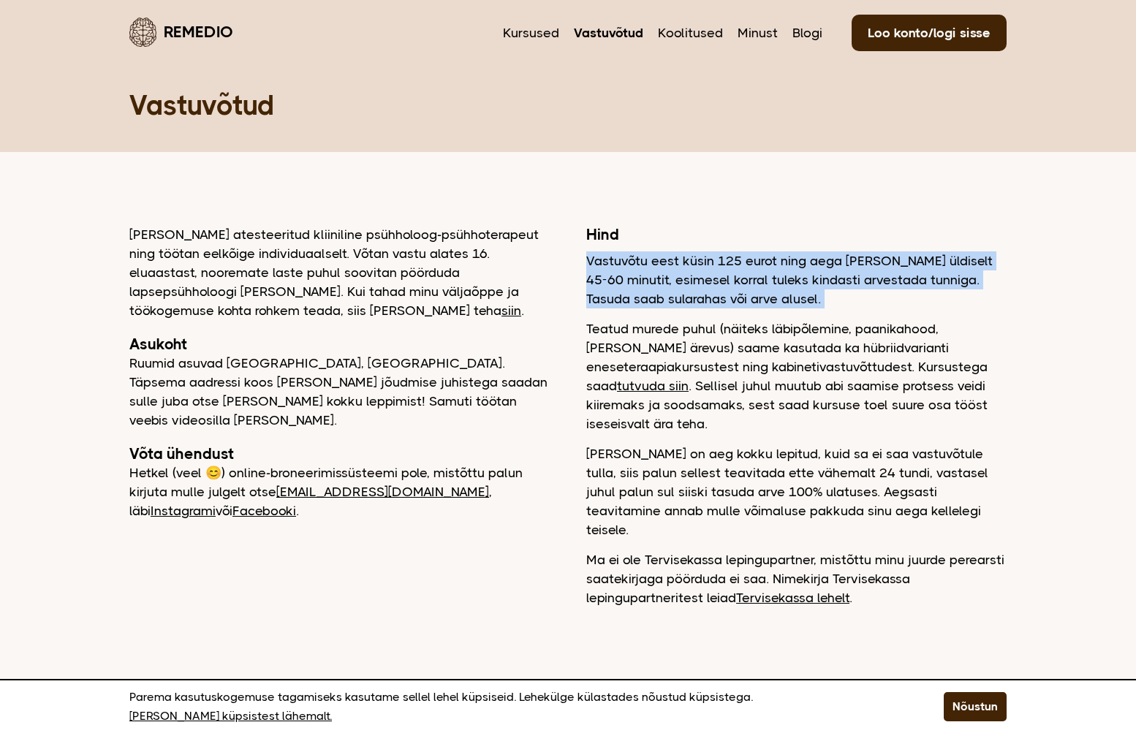
click at [792, 267] on p "Vastuvõtu eest küsin 125 eurot ning aega [PERSON_NAME] üldiselt 45-60 minutit, …" at bounding box center [796, 279] width 420 height 57
click at [752, 278] on p "Vastuvõtu eest küsin 125 eurot ning aega [PERSON_NAME] üldiselt 45-60 minutit, …" at bounding box center [796, 279] width 420 height 57
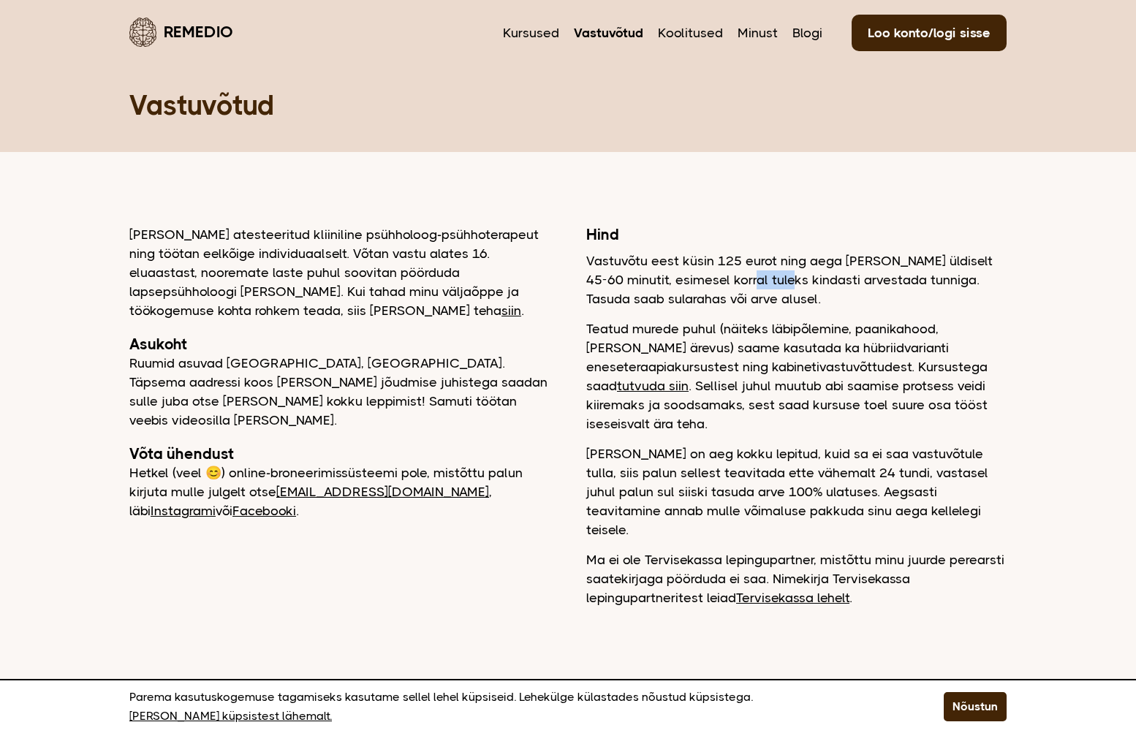
click at [752, 278] on p "Vastuvõtu eest küsin 125 eurot ning aega [PERSON_NAME] üldiselt 45-60 minutit, …" at bounding box center [796, 279] width 420 height 57
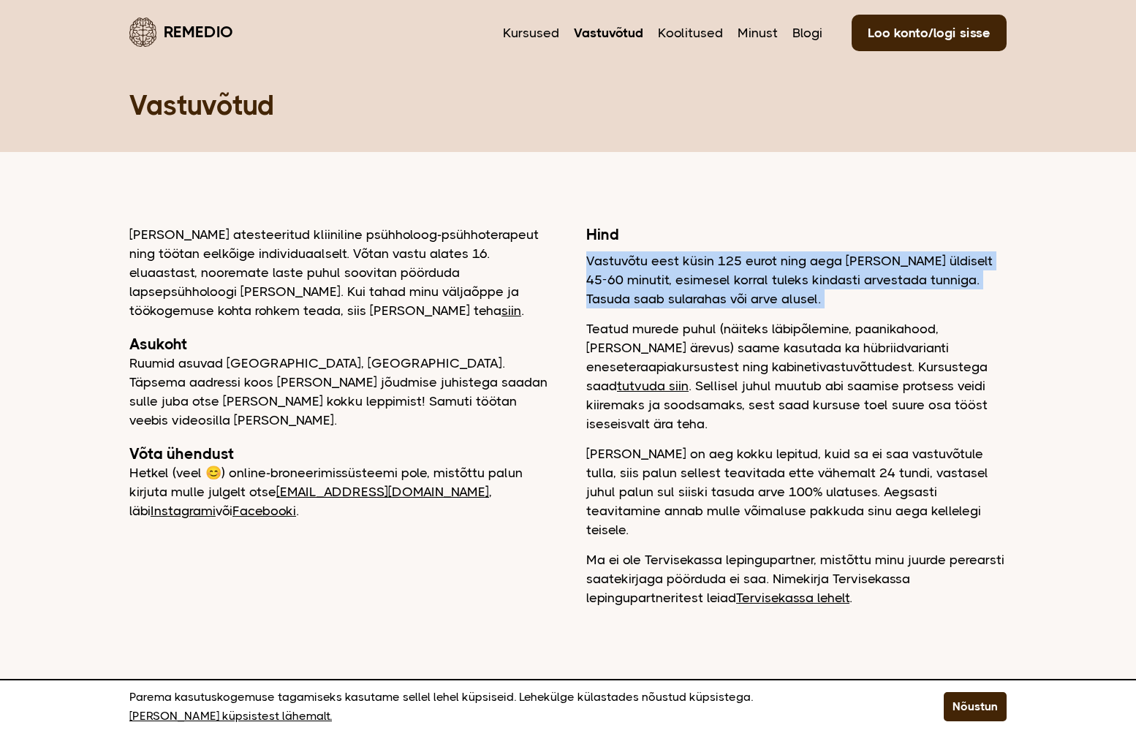
click at [752, 278] on p "Vastuvõtu eest küsin 125 eurot ning aega [PERSON_NAME] üldiselt 45-60 minutit, …" at bounding box center [796, 279] width 420 height 57
click at [748, 306] on p "Vastuvõtu eest küsin 125 eurot ning aega [PERSON_NAME] üldiselt 45-60 minutit, …" at bounding box center [796, 279] width 420 height 57
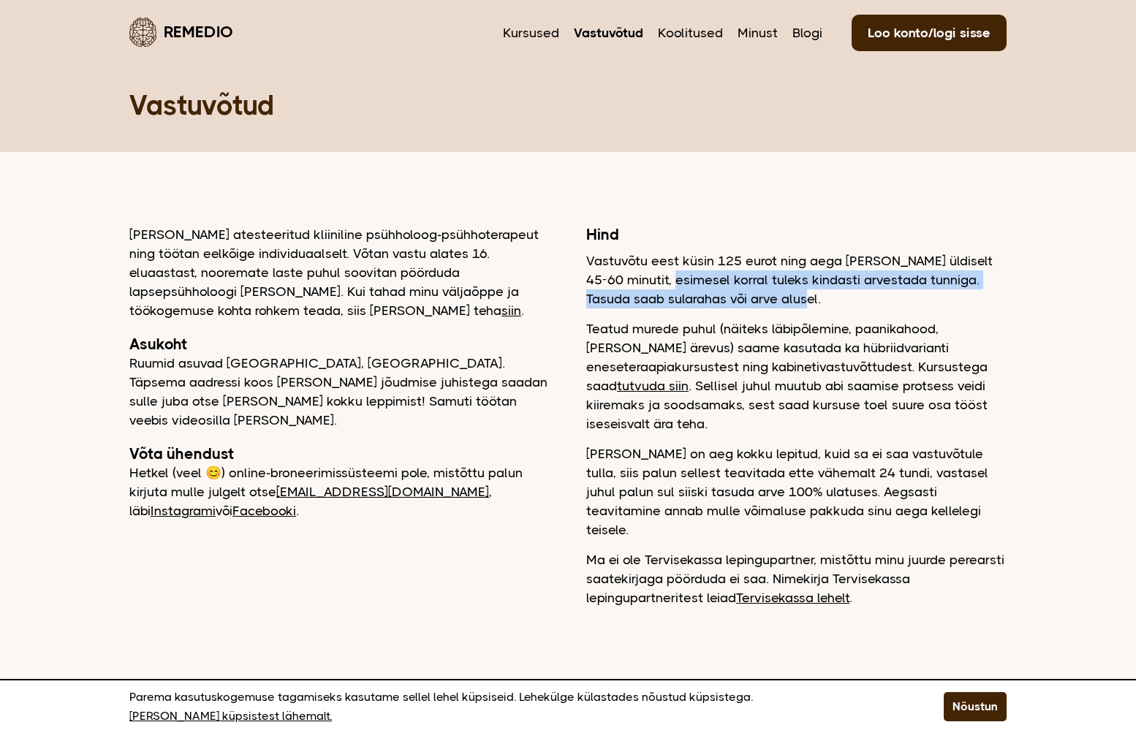
drag, startPoint x: 777, startPoint y: 303, endPoint x: 662, endPoint y: 275, distance: 118.1
click at [656, 276] on p "Vastuvõtu eest küsin 125 eurot ning aega [PERSON_NAME] üldiselt 45-60 minutit, …" at bounding box center [796, 279] width 420 height 57
click at [669, 273] on p "Vastuvõtu eest küsin 125 eurot ning aega [PERSON_NAME] üldiselt 45-60 minutit, …" at bounding box center [796, 279] width 420 height 57
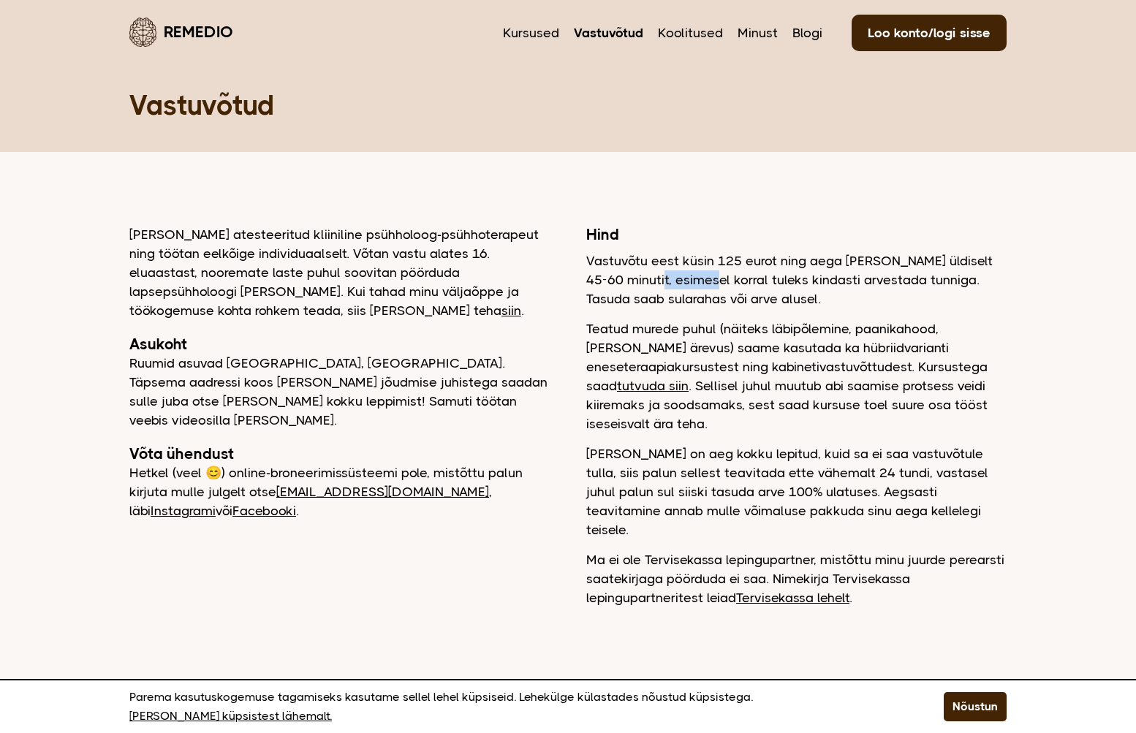
click at [669, 273] on p "Vastuvõtu eest küsin 125 eurot ning aega [PERSON_NAME] üldiselt 45-60 minutit, …" at bounding box center [796, 279] width 420 height 57
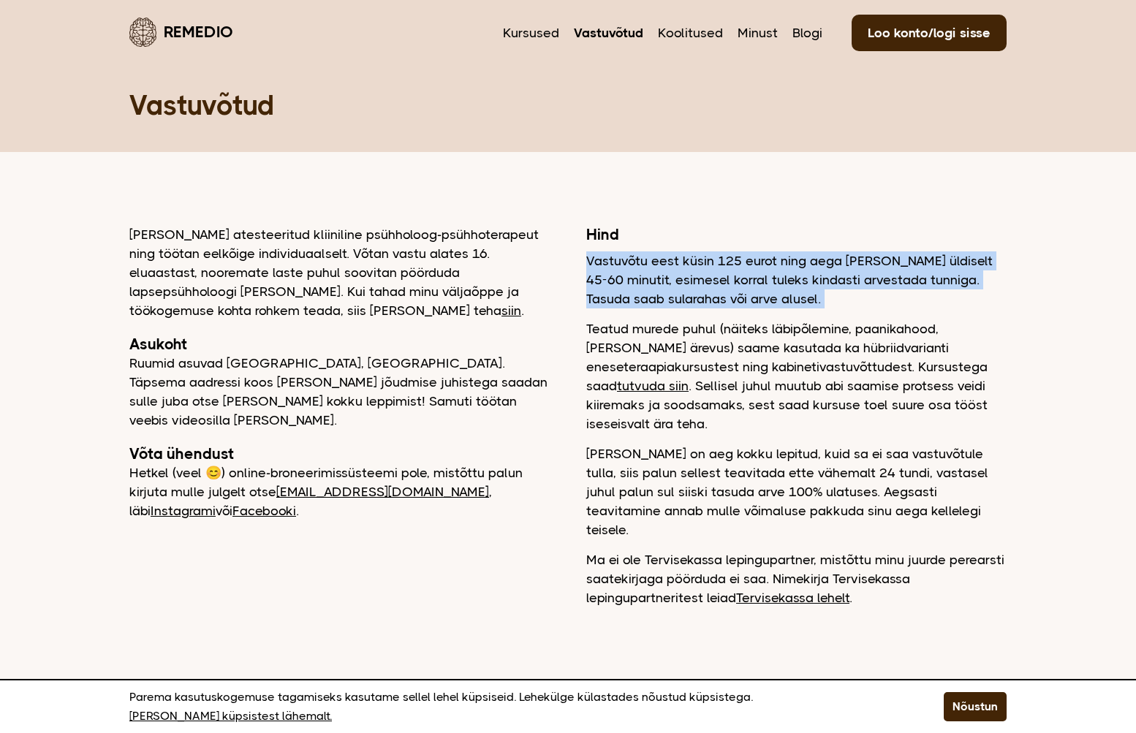
click at [669, 273] on p "Vastuvõtu eest küsin 125 eurot ning aega [PERSON_NAME] üldiselt 45-60 minutit, …" at bounding box center [796, 279] width 420 height 57
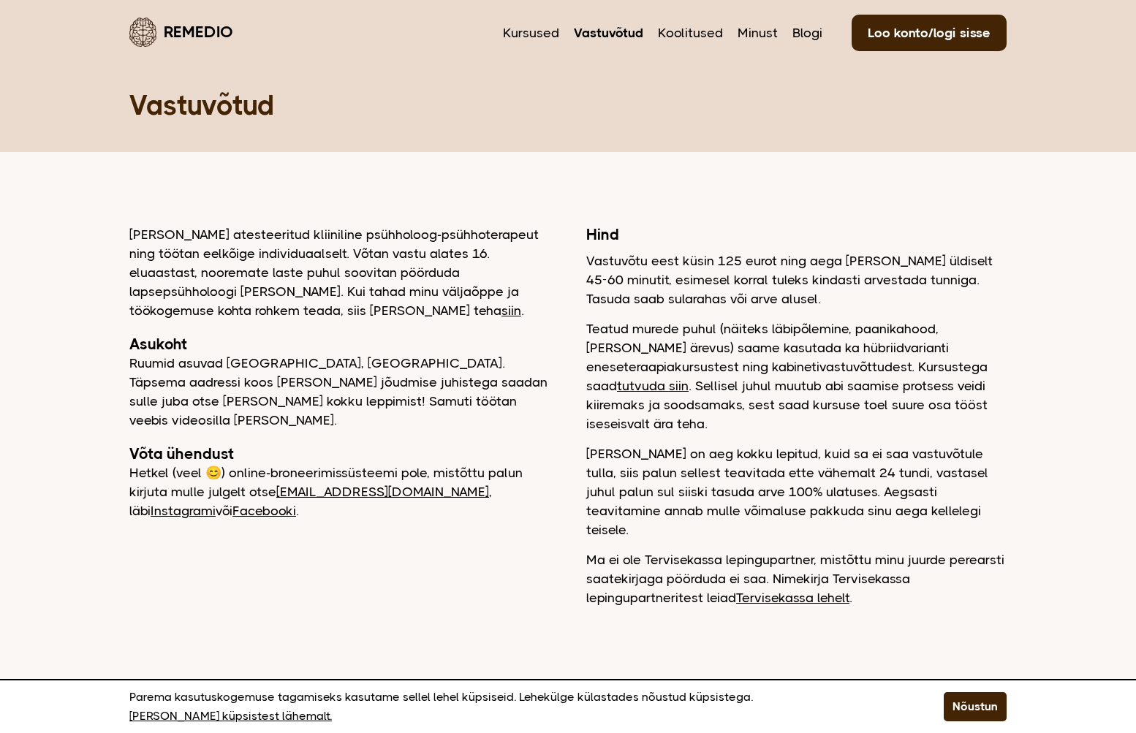
click at [662, 322] on p "Teatud murede puhul (näiteks läbipõlemine, paanikahood, [PERSON_NAME] ärevus) s…" at bounding box center [796, 376] width 420 height 114
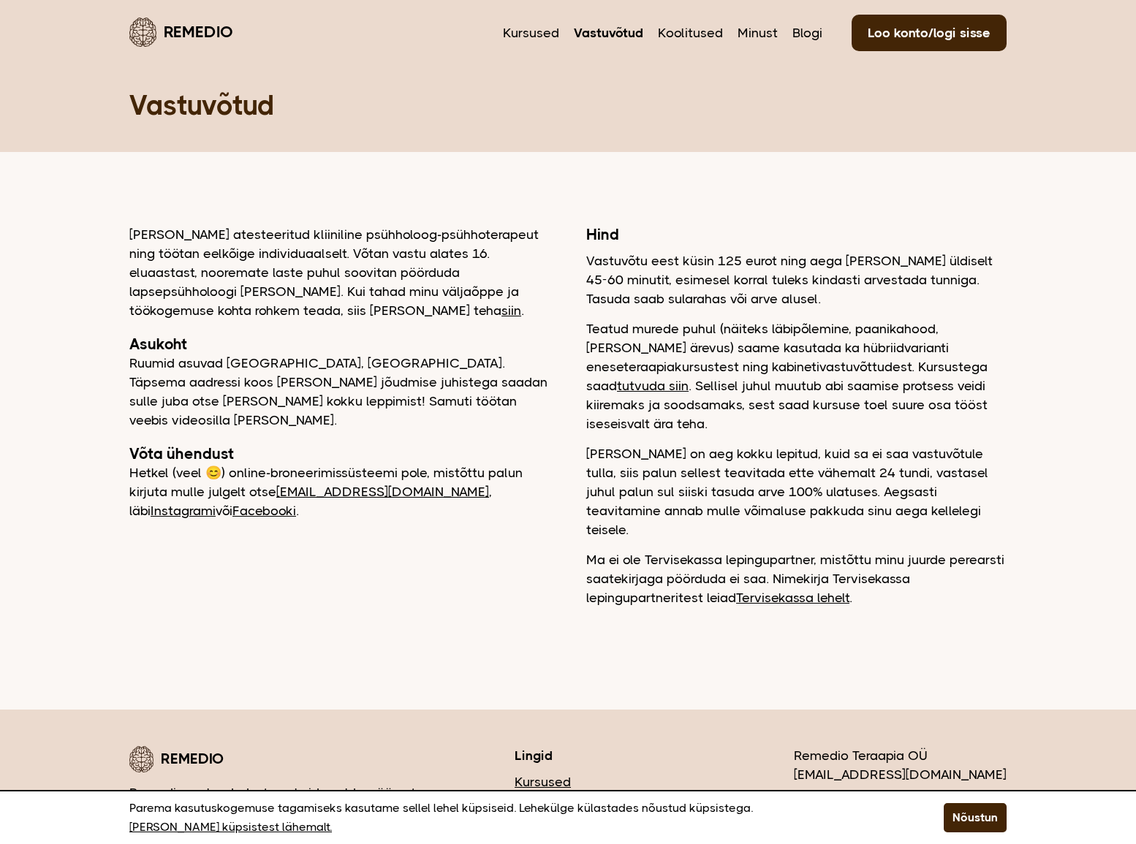
click at [743, 346] on p "Teatud murede puhul (näiteks läbipõlemine, paanikahood, [PERSON_NAME] ärevus) s…" at bounding box center [796, 376] width 420 height 114
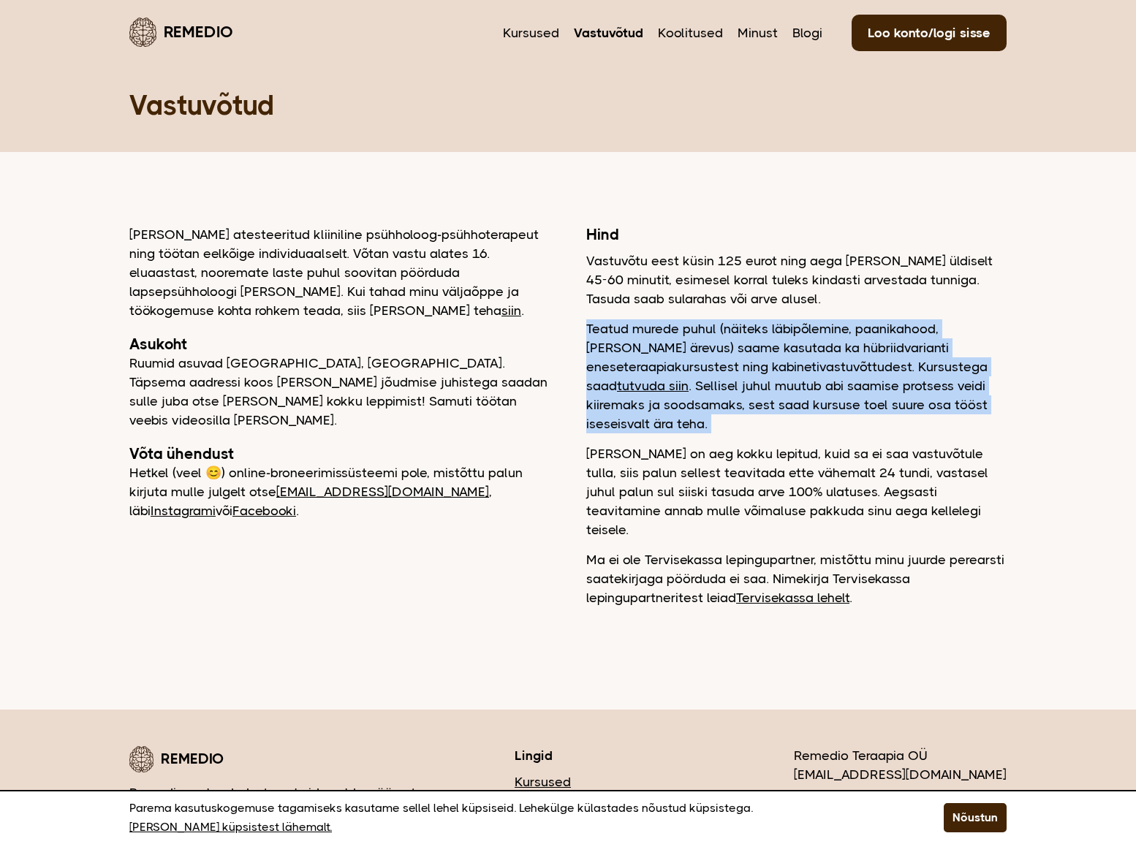
click at [743, 346] on p "Teatud murede puhul (näiteks läbipõlemine, paanikahood, [PERSON_NAME] ärevus) s…" at bounding box center [796, 376] width 420 height 114
click at [732, 359] on p "Teatud murede puhul (näiteks läbipõlemine, paanikahood, [PERSON_NAME] ärevus) s…" at bounding box center [796, 376] width 420 height 114
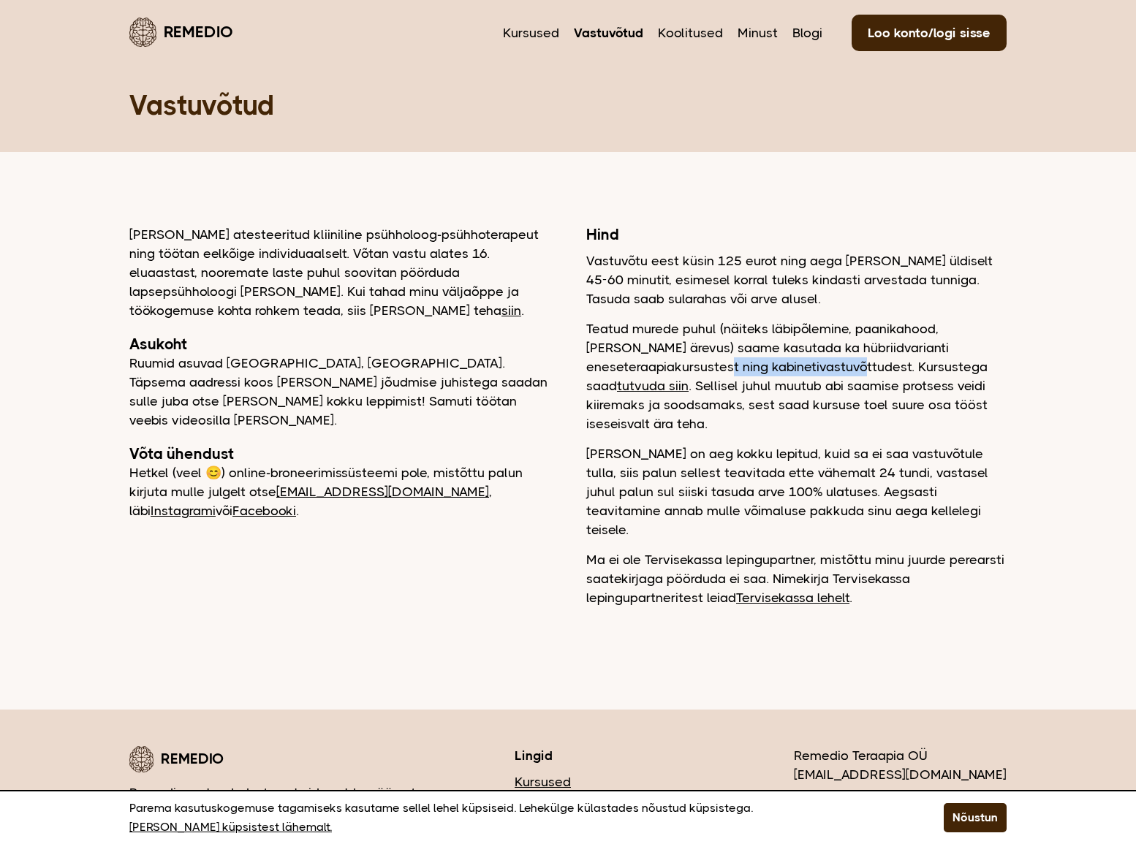
click at [732, 359] on p "Teatud murede puhul (näiteks läbipõlemine, paanikahood, [PERSON_NAME] ärevus) s…" at bounding box center [796, 376] width 420 height 114
click at [754, 366] on p "Teatud murede puhul (näiteks läbipõlemine, paanikahood, [PERSON_NAME] ärevus) s…" at bounding box center [796, 376] width 420 height 114
click at [688, 379] on link "tutvuda siin" at bounding box center [653, 386] width 72 height 15
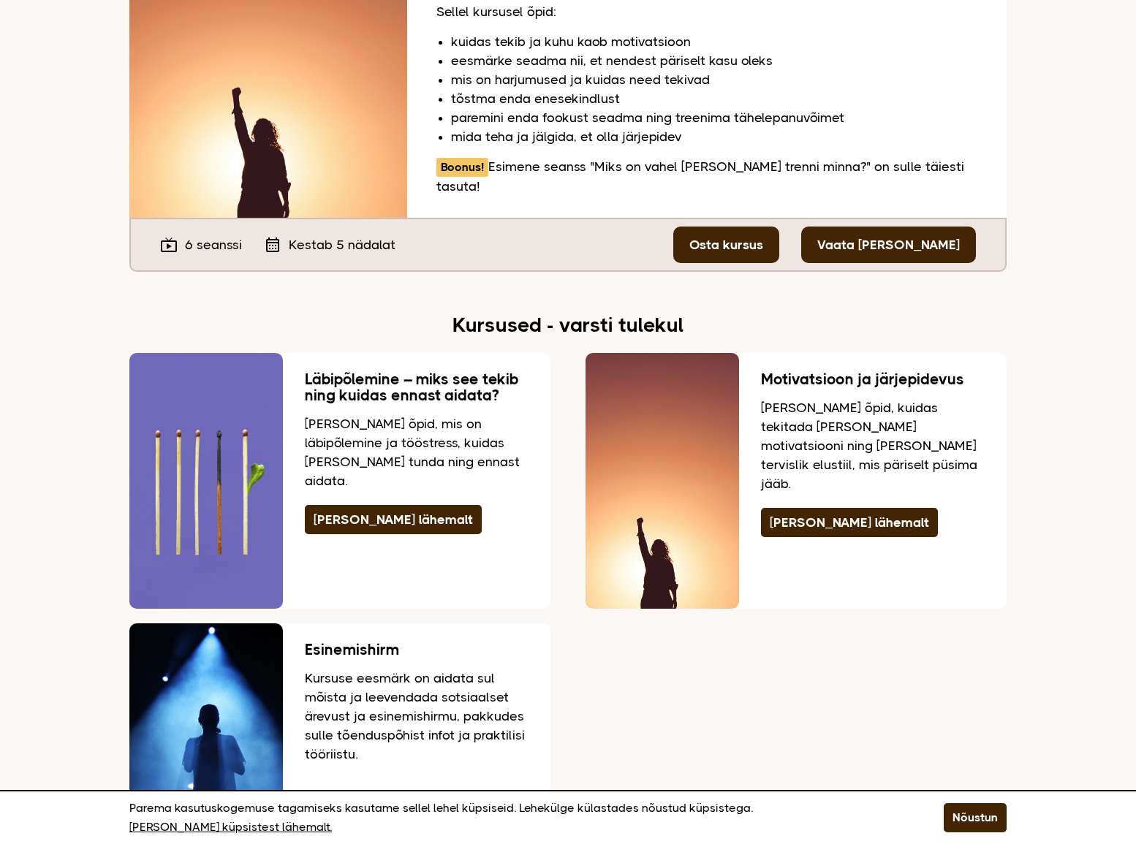
scroll to position [2850, 0]
